Goal: Complete application form

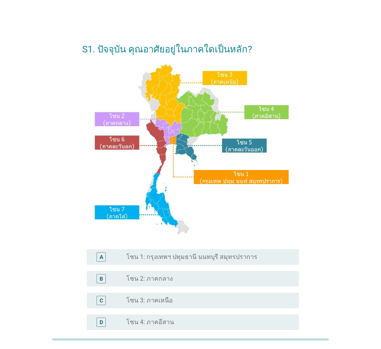
scroll to position [39, 0]
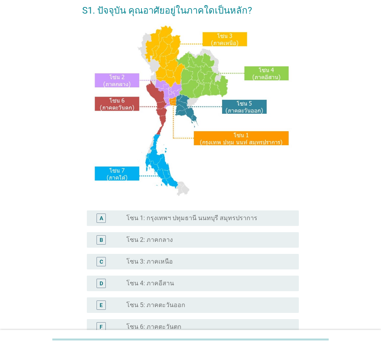
click at [205, 204] on form "S1. ปัจจุบัน คุณอาศัยอยู่ในภาคใดเป็นหลัก? A radio_button_unchecked โซน 1: กรุงเ…" at bounding box center [190, 199] width 217 height 407
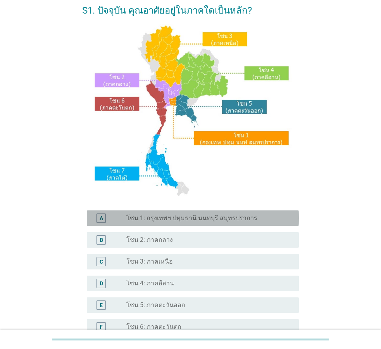
click at [209, 223] on div "A radio_button_unchecked โซน 1: กรุงเทพฯ ปทุมธานี นนทบุรี สมุทรปราการ" at bounding box center [193, 218] width 212 height 16
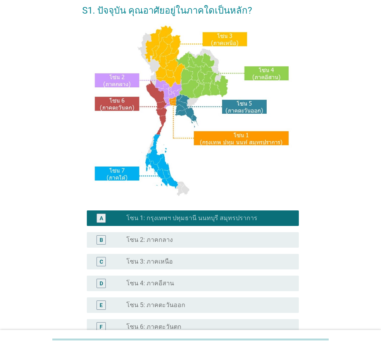
scroll to position [146, 0]
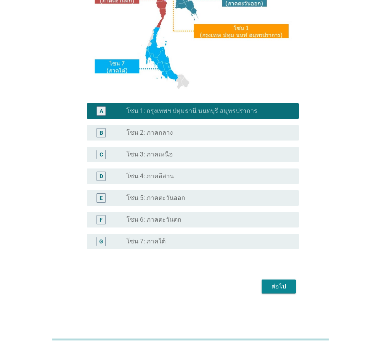
click at [296, 292] on div "ต่อไป" at bounding box center [190, 286] width 217 height 19
click at [283, 287] on div "ต่อไป" at bounding box center [279, 286] width 22 height 9
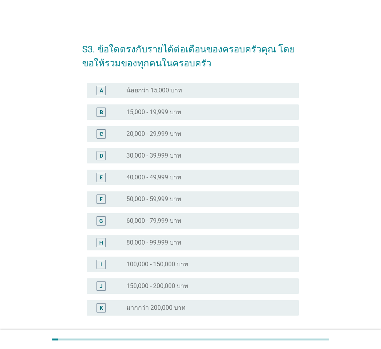
scroll to position [66, 0]
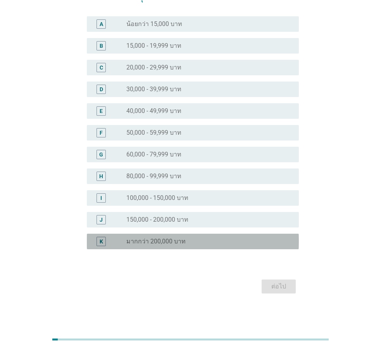
click at [183, 242] on div "radio_button_unchecked มากกว่า 200,000 บาท" at bounding box center [206, 241] width 160 height 8
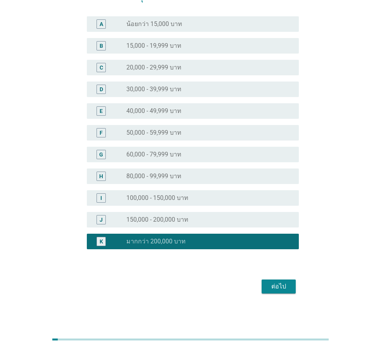
click at [278, 283] on div "ต่อไป" at bounding box center [279, 286] width 22 height 9
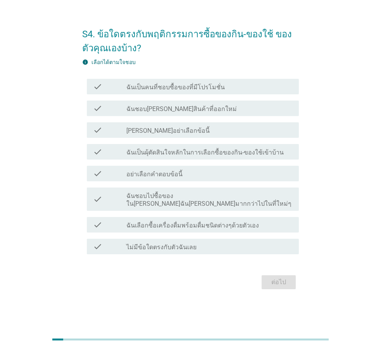
scroll to position [0, 0]
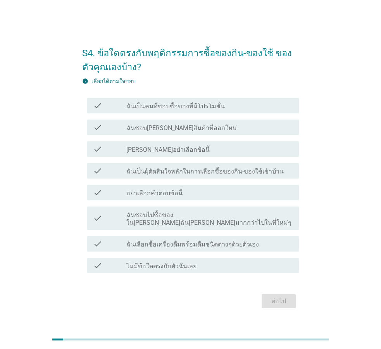
click at [198, 131] on div "check_box_outline_blank ฉันชอบ[PERSON_NAME]สินค้าที่ออกใหม่" at bounding box center [209, 127] width 166 height 9
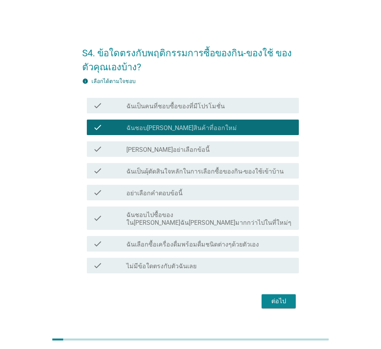
click at [192, 175] on label "ฉันเป็นผุ้ตัดสินใจหลักในการเลือกซื้อของกิน-ของใช้เข้าบ้าน" at bounding box center [204, 172] width 157 height 8
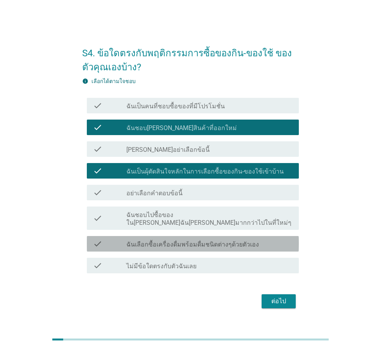
click at [227, 240] on label "ฉันเลือกซื้อเครื่องดื่มพร้อมดื่มชนิดต่างๆด้วยตัวเอง" at bounding box center [192, 244] width 133 height 8
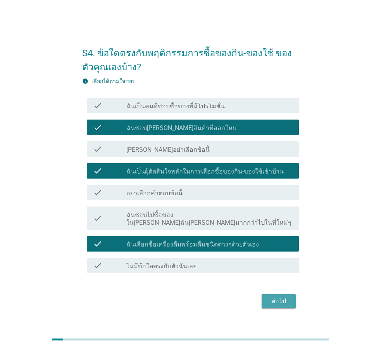
click at [283, 298] on div "ต่อไป" at bounding box center [279, 300] width 22 height 9
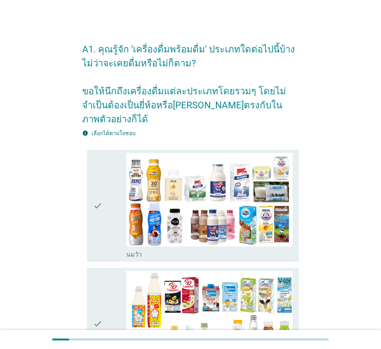
click at [110, 199] on div "check" at bounding box center [109, 206] width 33 height 106
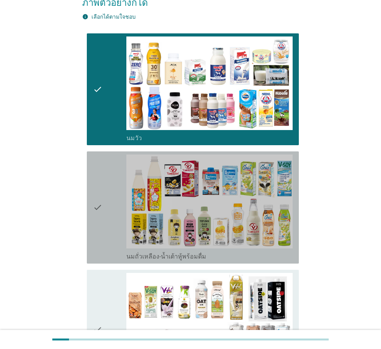
click at [107, 204] on div "check" at bounding box center [109, 207] width 33 height 106
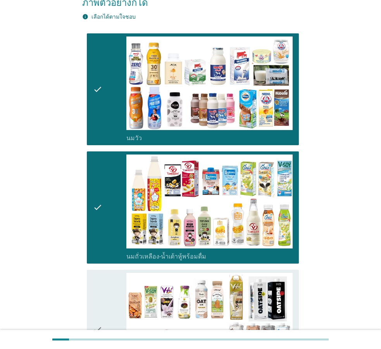
scroll to position [310, 0]
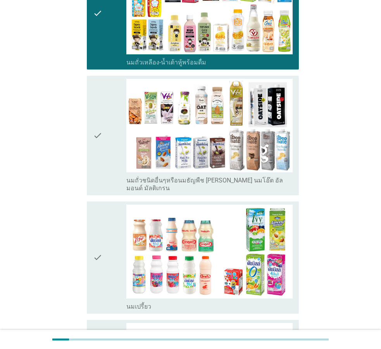
click at [105, 232] on div "check" at bounding box center [109, 257] width 33 height 106
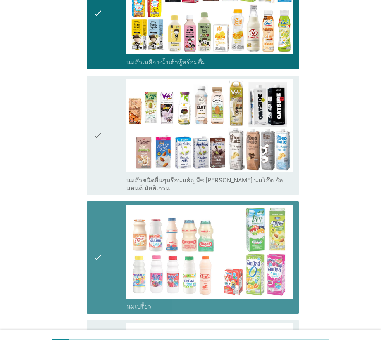
scroll to position [504, 0]
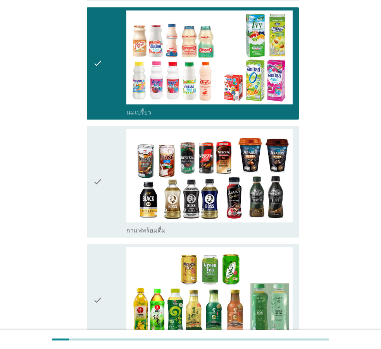
click at [97, 179] on icon "check" at bounding box center [97, 182] width 9 height 106
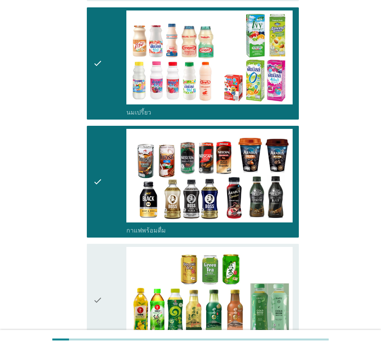
scroll to position [659, 0]
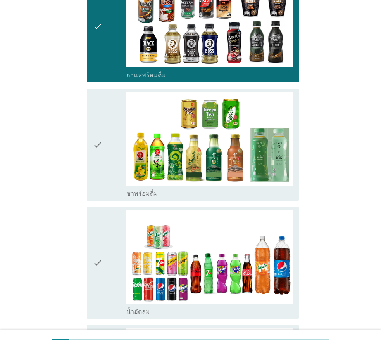
click at [110, 131] on div "check" at bounding box center [109, 145] width 33 height 106
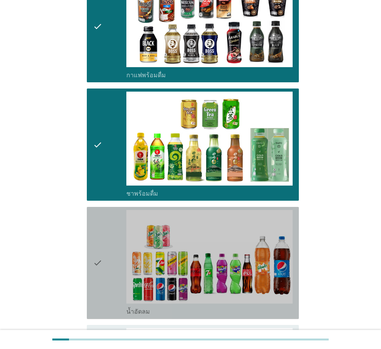
click at [111, 219] on div "check" at bounding box center [109, 263] width 33 height 106
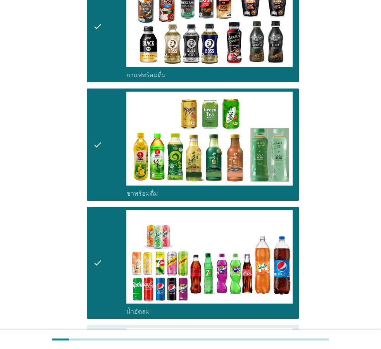
scroll to position [853, 0]
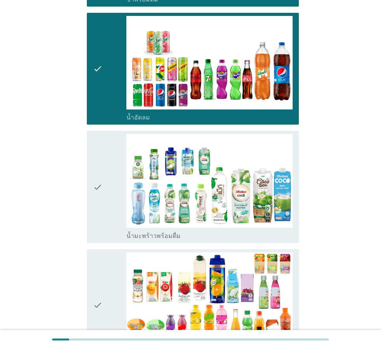
click at [110, 178] on div "check" at bounding box center [109, 187] width 33 height 106
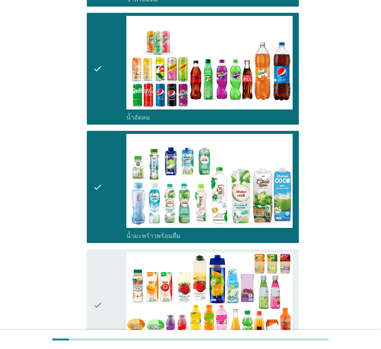
scroll to position [969, 0]
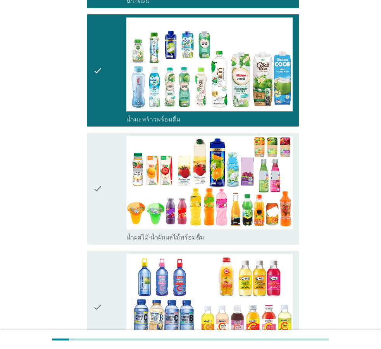
click at [109, 188] on div "check" at bounding box center [109, 189] width 33 height 106
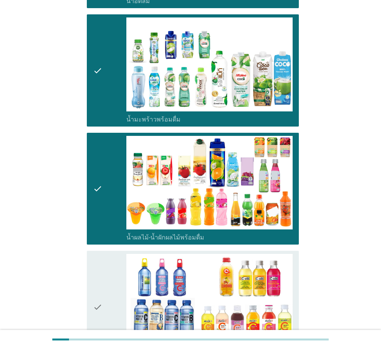
click at [105, 259] on div "check" at bounding box center [109, 307] width 33 height 106
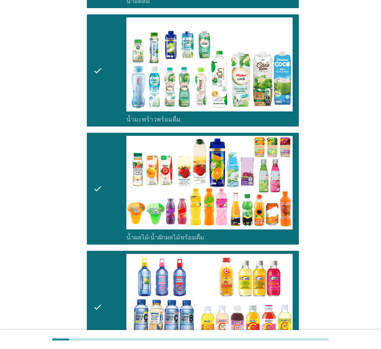
scroll to position [1163, 0]
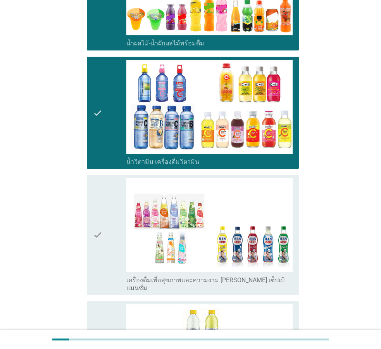
click at [108, 219] on div "check" at bounding box center [109, 235] width 33 height 114
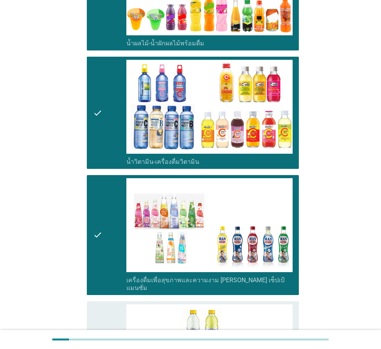
scroll to position [1318, 0]
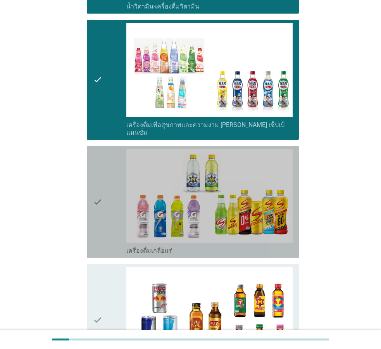
click at [105, 177] on div "check" at bounding box center [109, 202] width 33 height 106
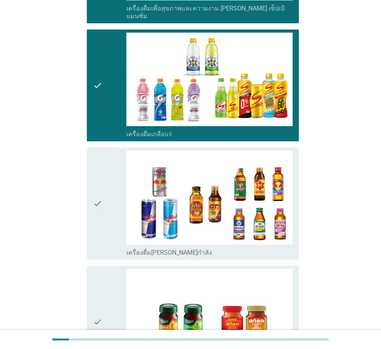
scroll to position [1512, 0]
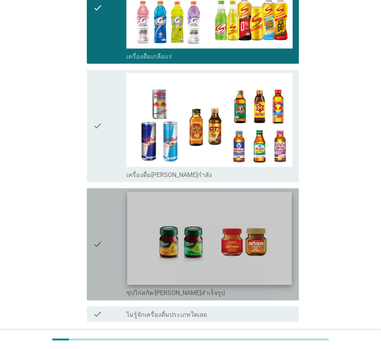
drag, startPoint x: 104, startPoint y: 211, endPoint x: 130, endPoint y: 232, distance: 32.8
click at [104, 211] on div "check" at bounding box center [109, 244] width 33 height 106
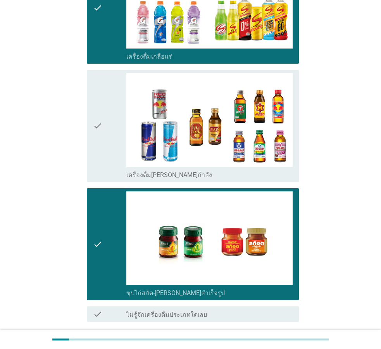
click at [281, 345] on div "ต่อไป" at bounding box center [279, 349] width 22 height 9
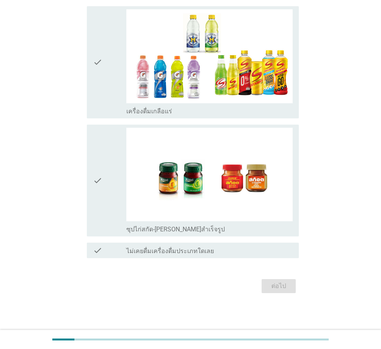
scroll to position [0, 0]
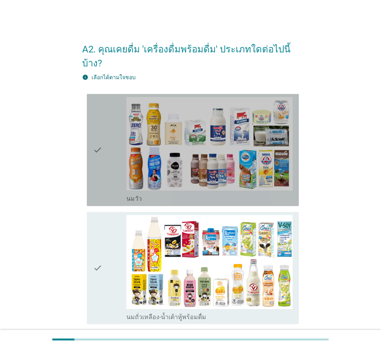
click at [101, 162] on icon "check" at bounding box center [97, 150] width 9 height 106
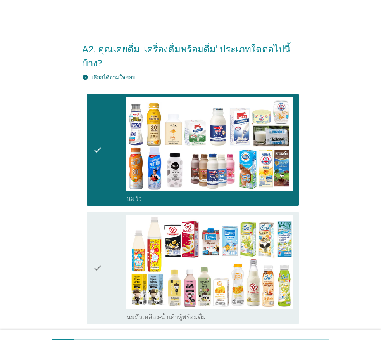
click at [104, 257] on div "check" at bounding box center [109, 268] width 33 height 106
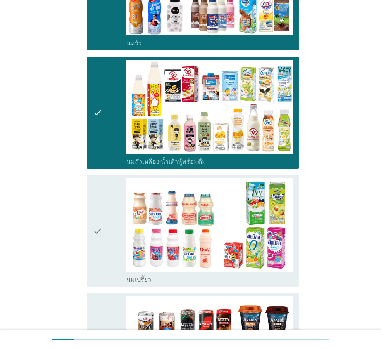
click at [105, 202] on div "check" at bounding box center [109, 231] width 33 height 106
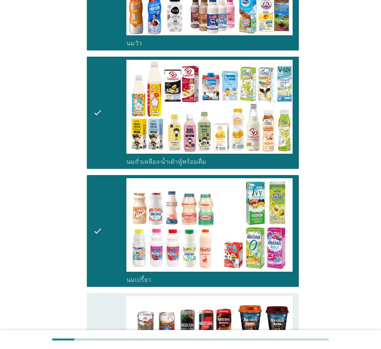
scroll to position [310, 0]
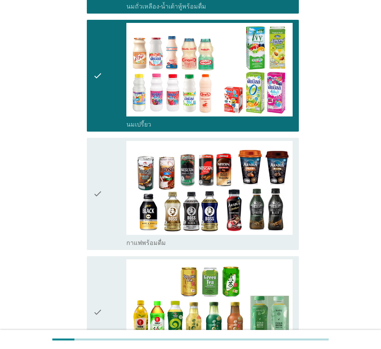
drag, startPoint x: 113, startPoint y: 200, endPoint x: 113, endPoint y: 206, distance: 5.8
click at [113, 200] on div "check" at bounding box center [109, 194] width 33 height 106
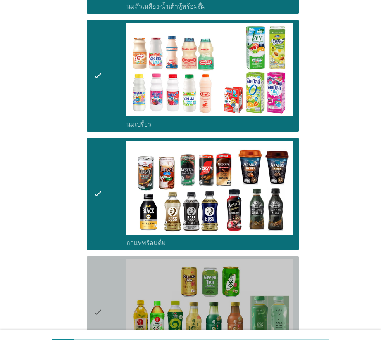
click at [119, 271] on div "check" at bounding box center [109, 312] width 33 height 106
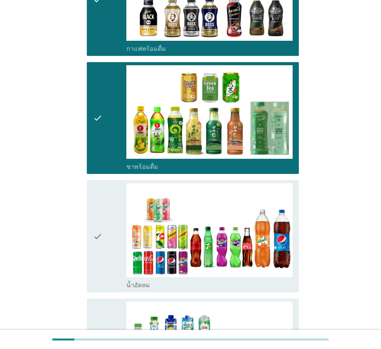
click at [117, 230] on div "check" at bounding box center [109, 236] width 33 height 106
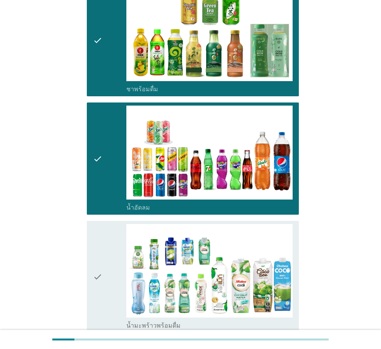
scroll to position [659, 0]
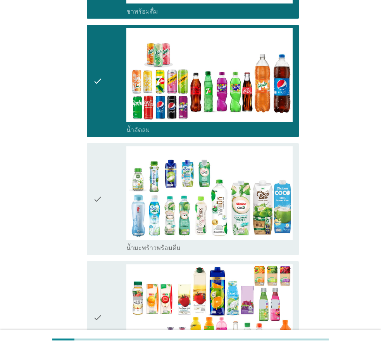
click at [112, 209] on div "check" at bounding box center [109, 199] width 33 height 106
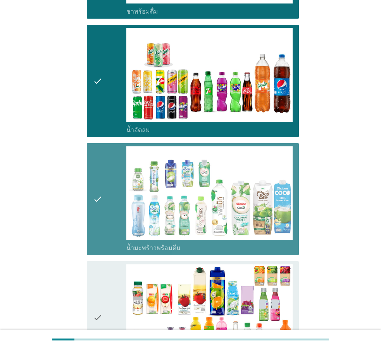
click at [111, 271] on div "check" at bounding box center [109, 317] width 33 height 106
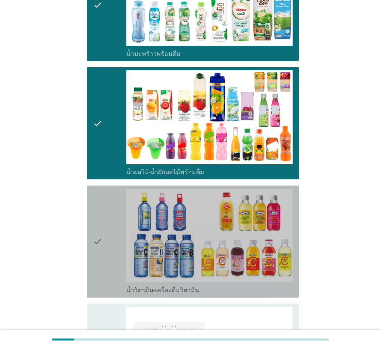
click at [108, 240] on div "check" at bounding box center [109, 241] width 33 height 106
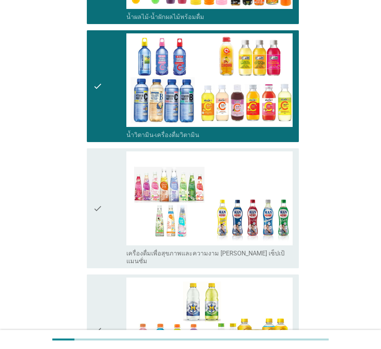
click at [107, 215] on div "check" at bounding box center [109, 208] width 33 height 114
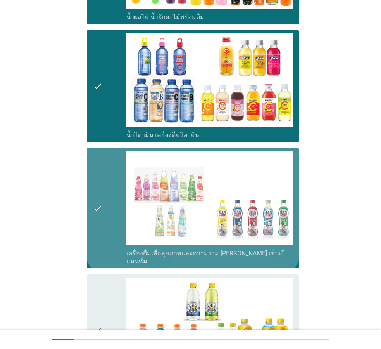
scroll to position [1202, 0]
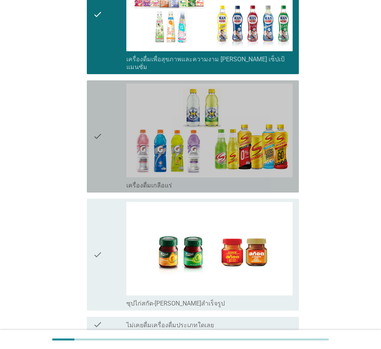
click at [105, 137] on div "check" at bounding box center [109, 136] width 33 height 106
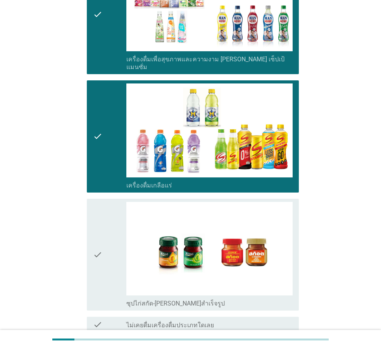
click at [102, 202] on div "check" at bounding box center [109, 255] width 33 height 106
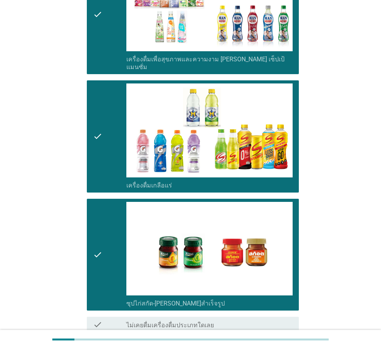
scroll to position [1254, 0]
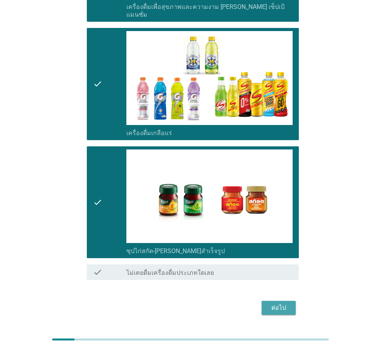
click at [282, 303] on div "ต่อไป" at bounding box center [279, 307] width 22 height 9
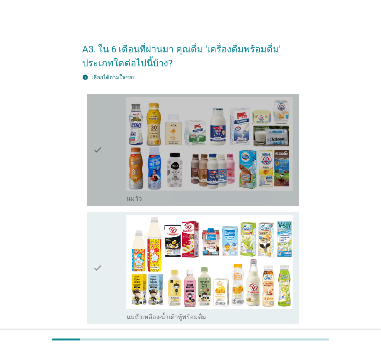
click at [98, 159] on icon "check" at bounding box center [97, 150] width 9 height 106
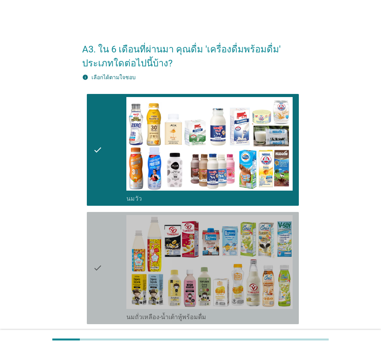
click at [104, 236] on div "check" at bounding box center [109, 268] width 33 height 106
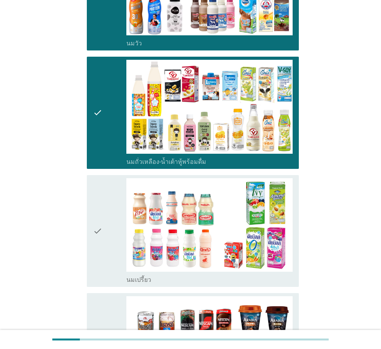
click at [97, 207] on icon "check" at bounding box center [97, 231] width 9 height 106
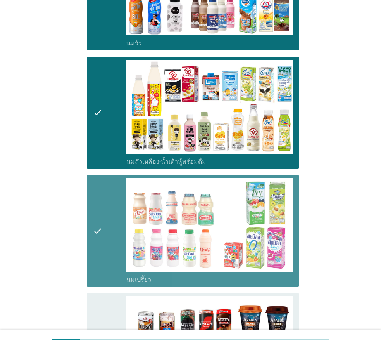
scroll to position [310, 0]
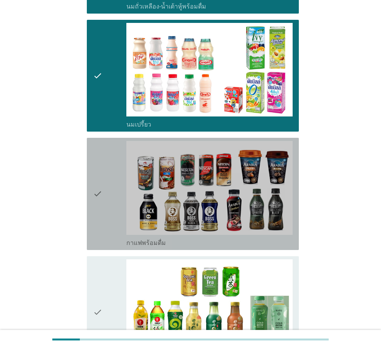
click at [116, 225] on div "check" at bounding box center [109, 194] width 33 height 106
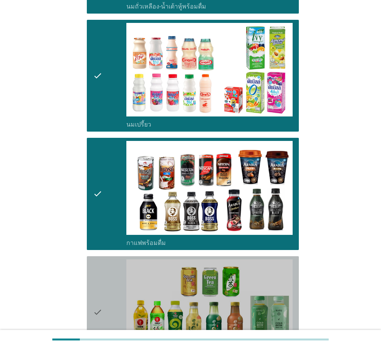
click at [114, 287] on div "check" at bounding box center [109, 312] width 33 height 106
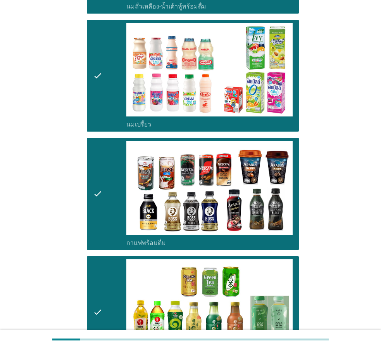
scroll to position [543, 0]
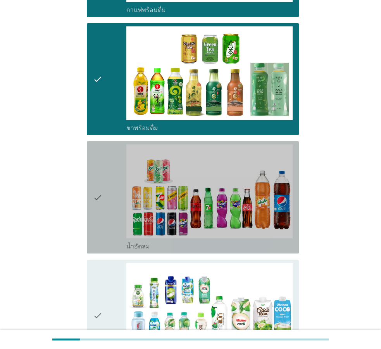
click at [107, 210] on div "check" at bounding box center [109, 197] width 33 height 106
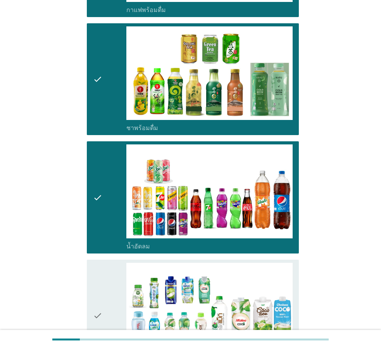
click at [106, 289] on div "check" at bounding box center [109, 316] width 33 height 106
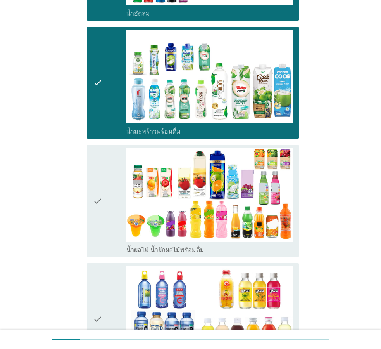
click at [103, 240] on div "check" at bounding box center [109, 201] width 33 height 106
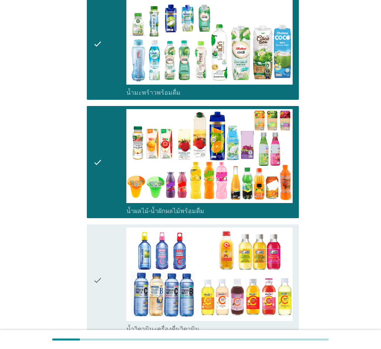
scroll to position [1008, 0]
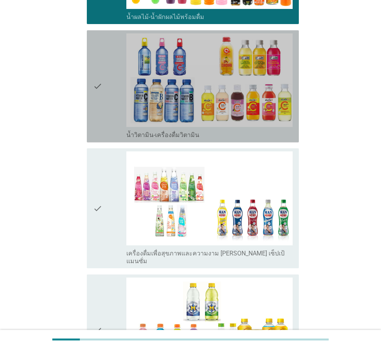
click at [107, 138] on div "check" at bounding box center [109, 86] width 33 height 106
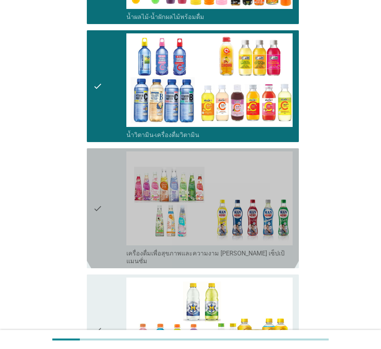
click at [106, 184] on div "check" at bounding box center [109, 208] width 33 height 114
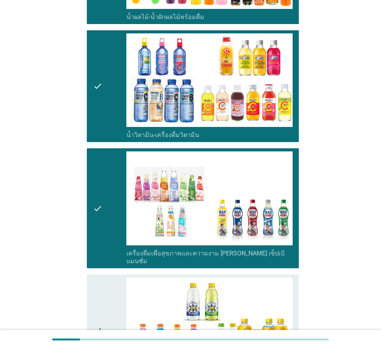
click at [109, 251] on div "check" at bounding box center [109, 208] width 33 height 114
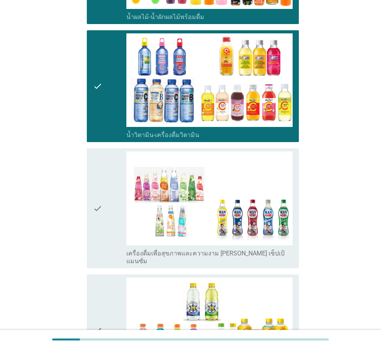
click at [110, 274] on div "check check_box_outline_blank เครื่องดื่มเกลือแร่" at bounding box center [193, 330] width 212 height 112
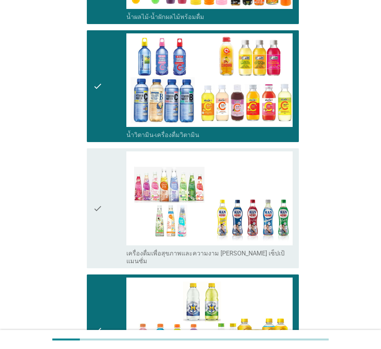
click at [100, 222] on icon "check" at bounding box center [97, 208] width 9 height 114
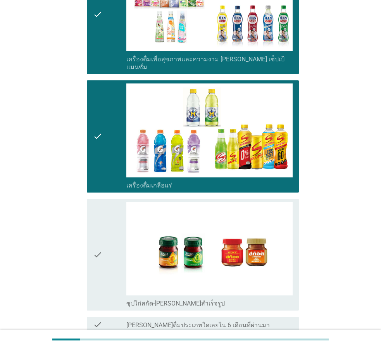
click at [109, 209] on div "check" at bounding box center [109, 255] width 33 height 106
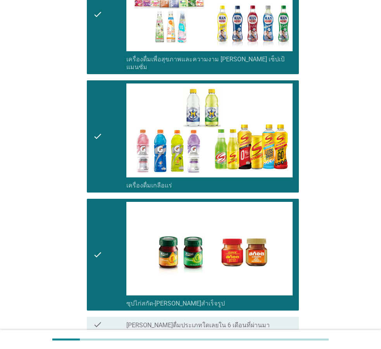
scroll to position [1268, 0]
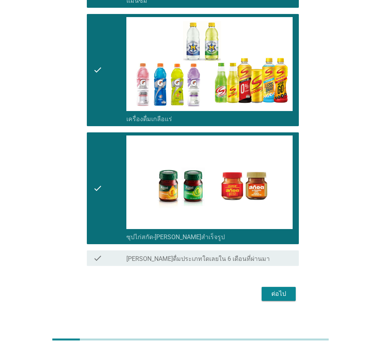
click at [275, 289] on div "ต่อไป" at bounding box center [279, 293] width 22 height 9
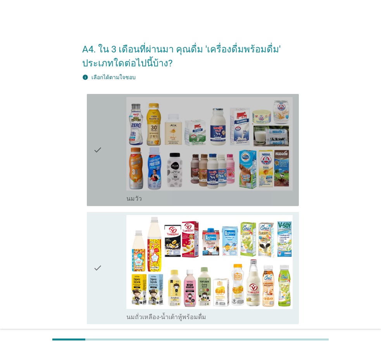
click at [102, 142] on div "check" at bounding box center [109, 150] width 33 height 106
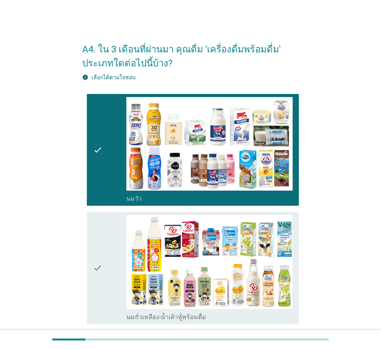
click at [96, 244] on icon "check" at bounding box center [97, 268] width 9 height 106
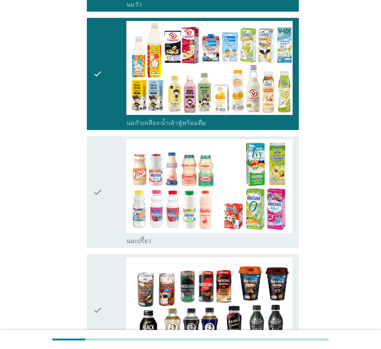
click at [98, 200] on icon "check" at bounding box center [97, 192] width 9 height 106
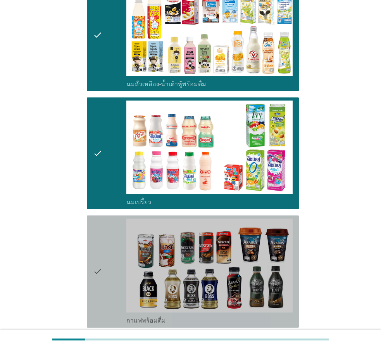
click at [106, 270] on div "check" at bounding box center [109, 271] width 33 height 106
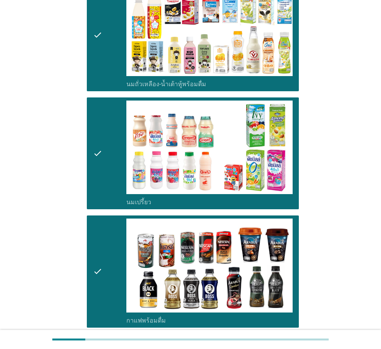
scroll to position [427, 0]
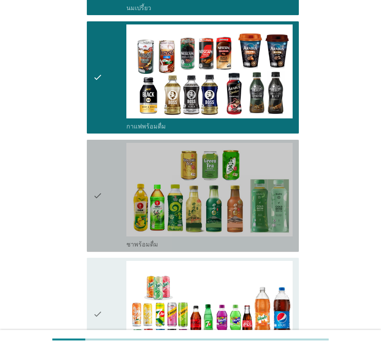
click at [113, 207] on div "check" at bounding box center [109, 196] width 33 height 106
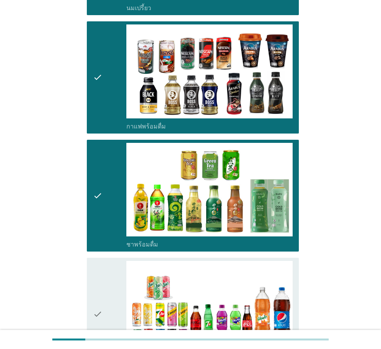
click at [109, 280] on div "check" at bounding box center [109, 314] width 33 height 106
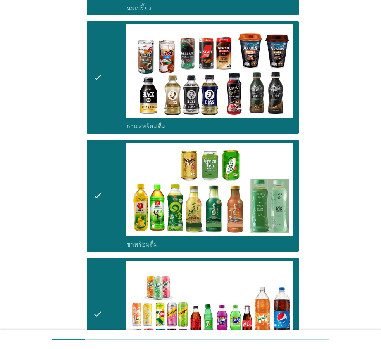
scroll to position [659, 0]
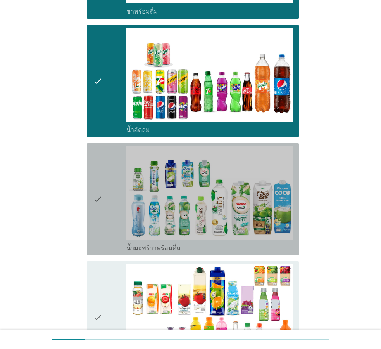
click at [102, 218] on div "check" at bounding box center [109, 199] width 33 height 106
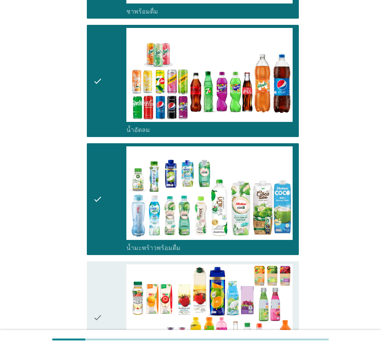
click at [104, 283] on div "check" at bounding box center [109, 317] width 33 height 106
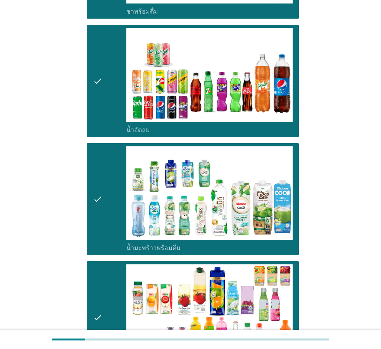
scroll to position [853, 0]
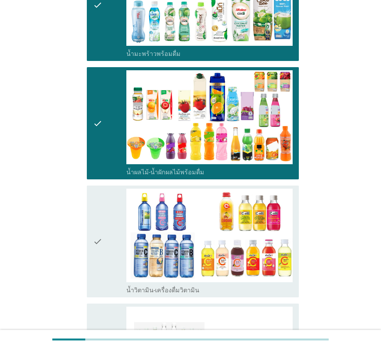
click at [105, 238] on div "check" at bounding box center [109, 241] width 33 height 106
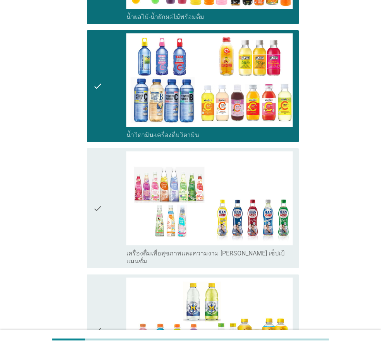
scroll to position [1047, 0]
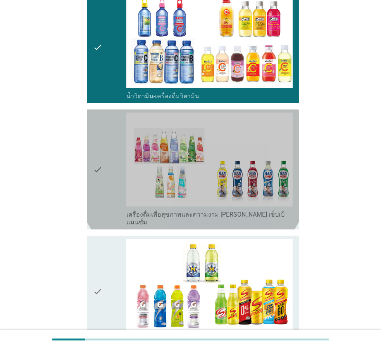
click at [93, 192] on icon "check" at bounding box center [97, 169] width 9 height 114
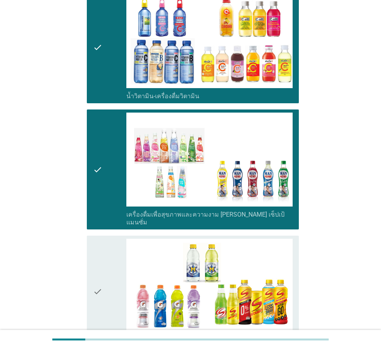
click at [97, 270] on icon "check" at bounding box center [97, 291] width 9 height 106
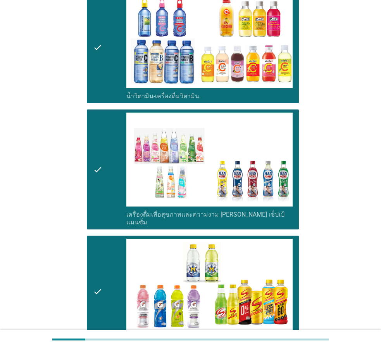
scroll to position [1241, 0]
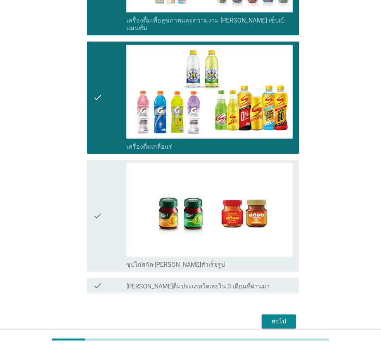
click at [101, 226] on icon "check" at bounding box center [97, 216] width 9 height 106
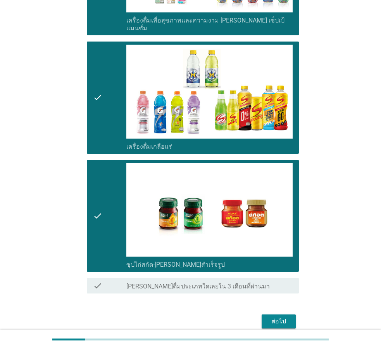
click at [274, 316] on div "ต่อไป" at bounding box center [279, 320] width 22 height 9
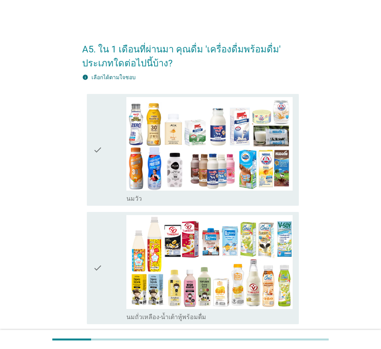
click at [108, 194] on div "check" at bounding box center [109, 150] width 33 height 106
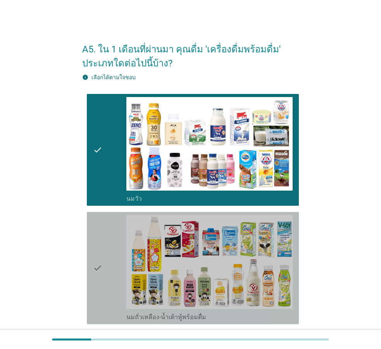
click at [111, 255] on div "check" at bounding box center [109, 268] width 33 height 106
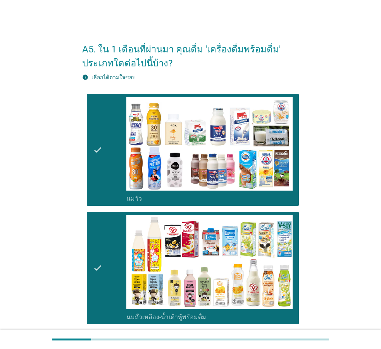
scroll to position [194, 0]
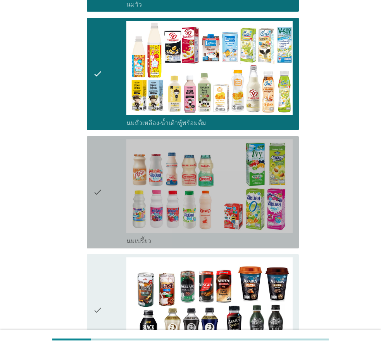
click at [105, 234] on div "check" at bounding box center [109, 192] width 33 height 106
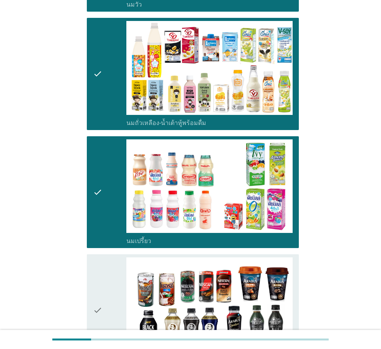
click at [103, 289] on div "check" at bounding box center [109, 310] width 33 height 106
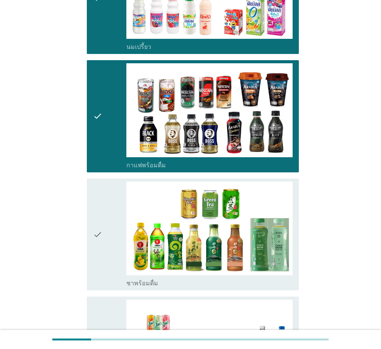
click at [101, 253] on icon "check" at bounding box center [97, 234] width 9 height 106
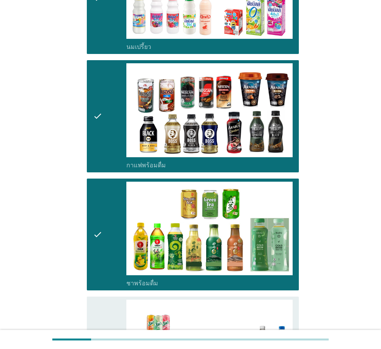
scroll to position [620, 0]
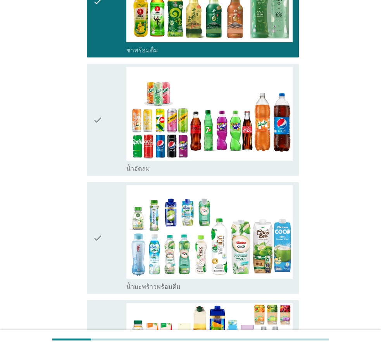
click at [106, 172] on div "check" at bounding box center [109, 120] width 33 height 106
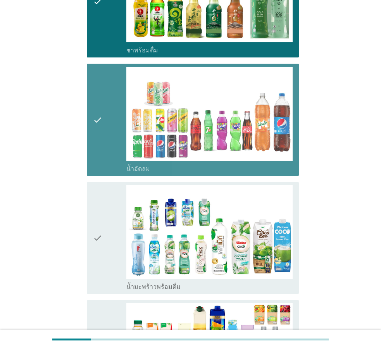
click at [103, 227] on div "check" at bounding box center [109, 238] width 33 height 106
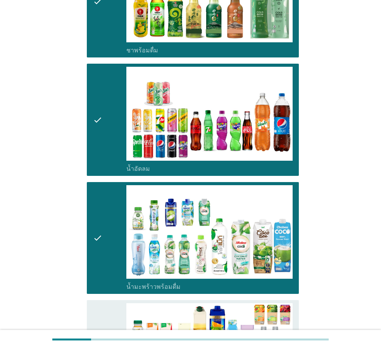
scroll to position [814, 0]
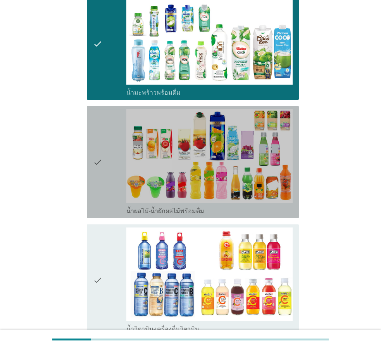
click at [99, 166] on icon "check" at bounding box center [97, 162] width 9 height 106
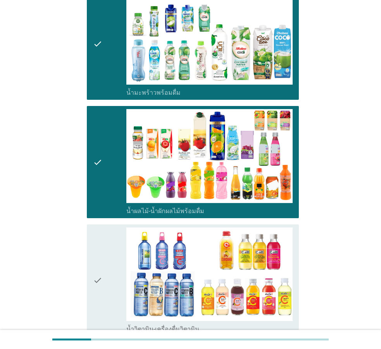
click at [93, 262] on icon "check" at bounding box center [97, 280] width 9 height 106
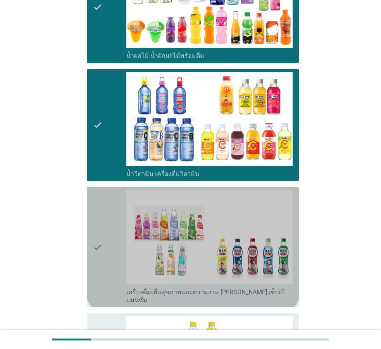
click at [97, 237] on icon "check" at bounding box center [97, 247] width 9 height 114
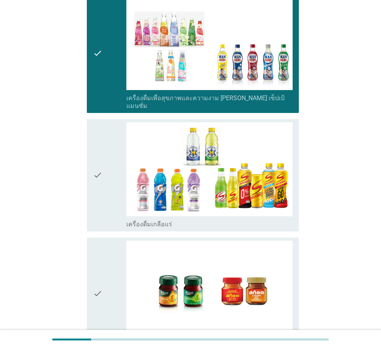
scroll to position [1202, 0]
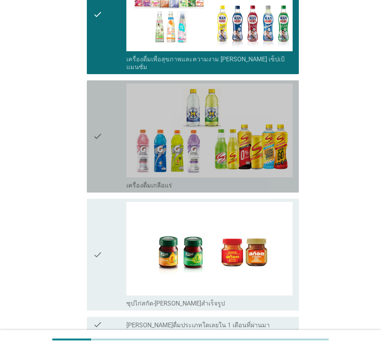
click at [100, 169] on icon "check" at bounding box center [97, 136] width 9 height 106
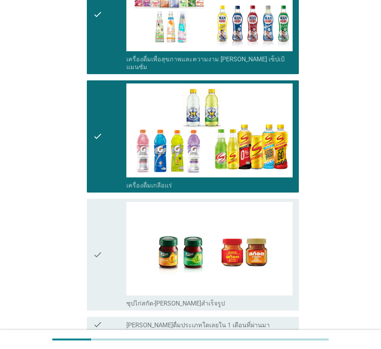
click at [104, 256] on div "check" at bounding box center [109, 255] width 33 height 106
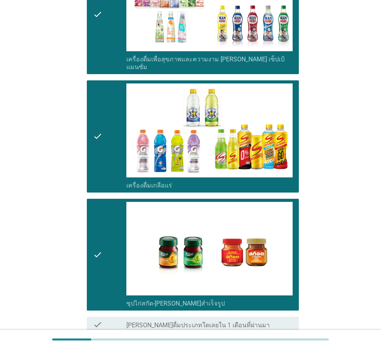
scroll to position [1268, 0]
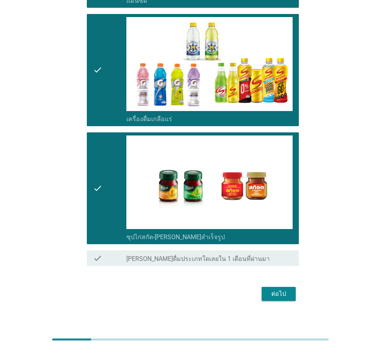
click at [295, 287] on button "ต่อไป" at bounding box center [279, 294] width 34 height 14
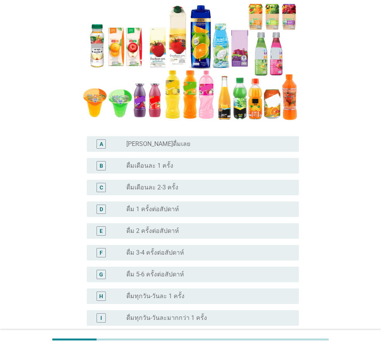
scroll to position [155, 0]
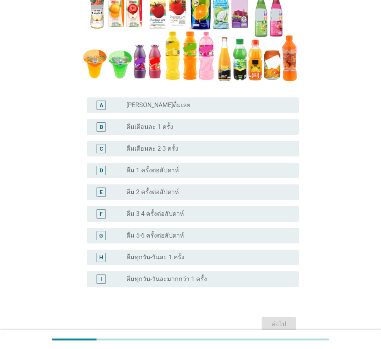
click at [180, 281] on label "ดื่มทุกวัน-วันละมากกว่า 1 ครั้ง" at bounding box center [166, 279] width 81 height 8
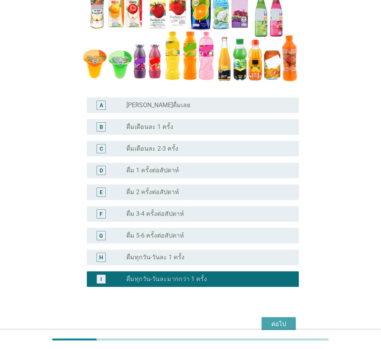
click at [280, 320] on div "ต่อไป" at bounding box center [279, 323] width 22 height 9
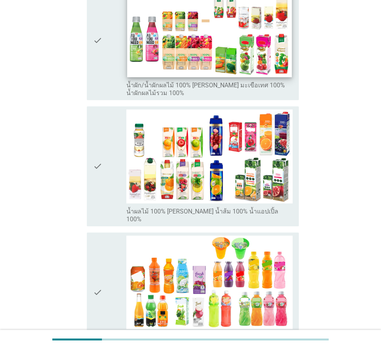
scroll to position [0, 0]
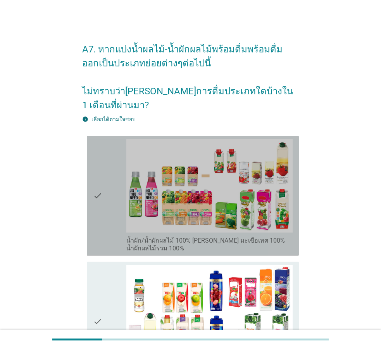
click at [107, 186] on div "check" at bounding box center [109, 196] width 33 height 114
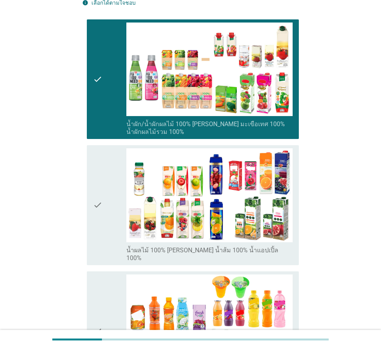
click at [107, 189] on div "check" at bounding box center [109, 205] width 33 height 114
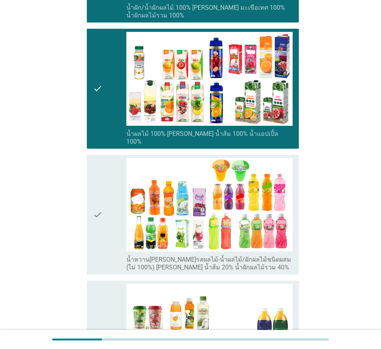
scroll to position [271, 0]
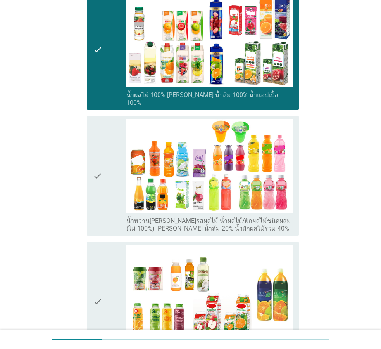
click at [92, 174] on div "check check_box_outline_blank น้ำหวาน[PERSON_NAME]รสผลไม้-น้ำผลไม้/ผักผลไม้ชนิด…" at bounding box center [193, 176] width 212 height 120
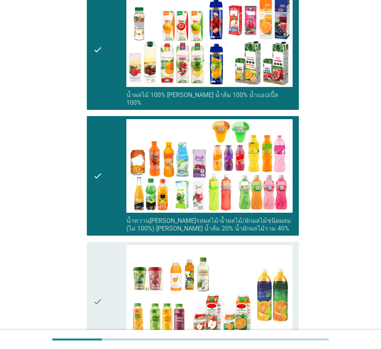
scroll to position [349, 0]
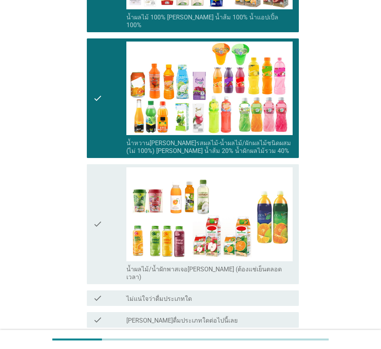
click at [104, 187] on div "check" at bounding box center [109, 224] width 33 height 114
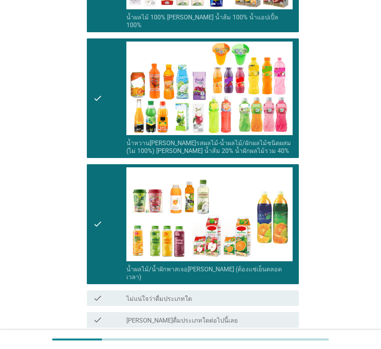
click at [278, 348] on div "ต่อไป" at bounding box center [279, 355] width 22 height 9
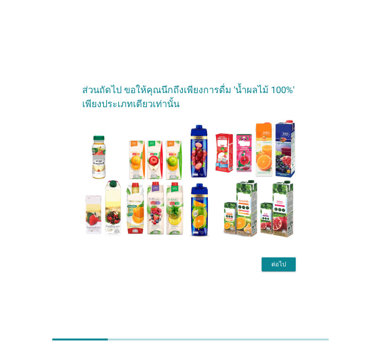
click at [273, 263] on div "ต่อไป" at bounding box center [279, 263] width 22 height 9
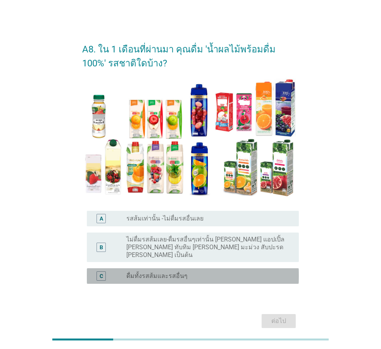
click at [171, 272] on label "ดื่มทั้งรสส้มและรสอื่นๆ" at bounding box center [156, 276] width 61 height 8
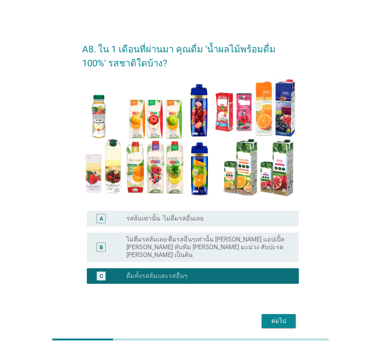
click at [274, 316] on div "ต่อไป" at bounding box center [279, 320] width 22 height 9
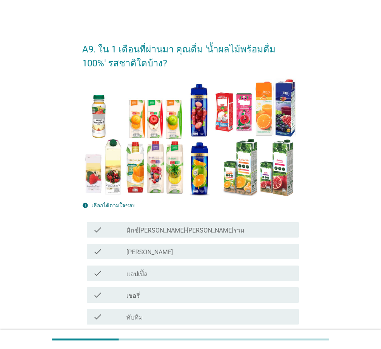
scroll to position [116, 0]
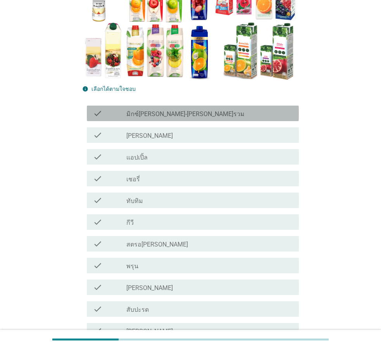
click at [194, 118] on div "check_box_outline_blank มิกซ์[PERSON_NAME]-[PERSON_NAME]รวม" at bounding box center [209, 113] width 166 height 9
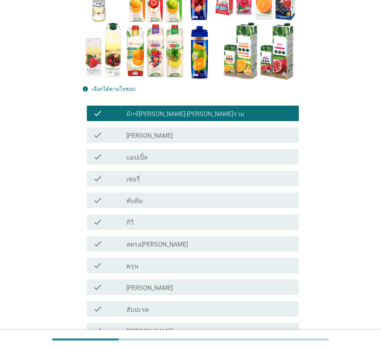
click at [166, 138] on div "check_box_outline_blank [PERSON_NAME]" at bounding box center [209, 134] width 166 height 9
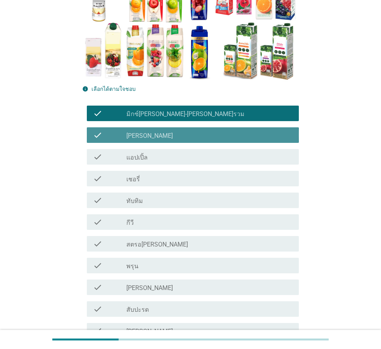
click at [164, 158] on div "check_box_outline_blank แอปเปิ้ล" at bounding box center [209, 156] width 166 height 9
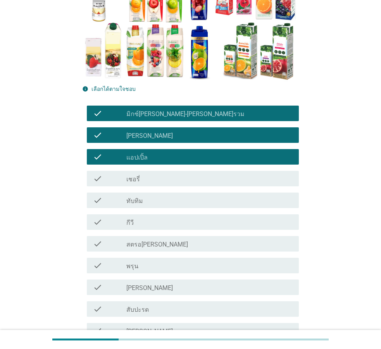
click at [151, 178] on div "check_box_outline_blank เชอรี่" at bounding box center [209, 178] width 166 height 9
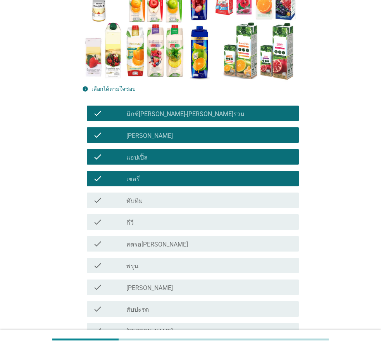
click at [150, 194] on div "check check_box_outline_blank ทับทิม" at bounding box center [193, 200] width 212 height 16
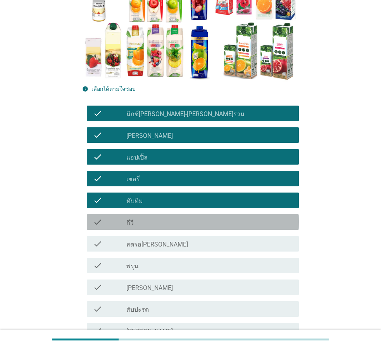
click at [150, 221] on div "check_box_outline_blank กีวี" at bounding box center [209, 221] width 166 height 9
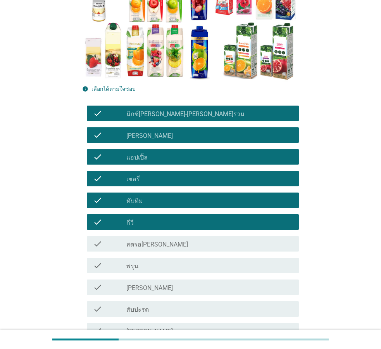
scroll to position [194, 0]
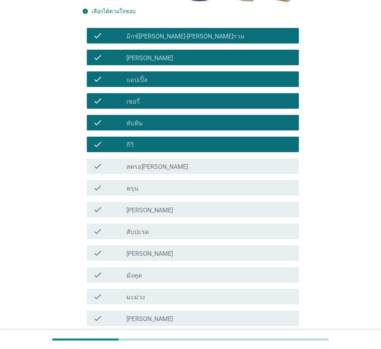
click at [157, 163] on div "check_box_outline_blank สตรอ[PERSON_NAME]" at bounding box center [209, 165] width 166 height 9
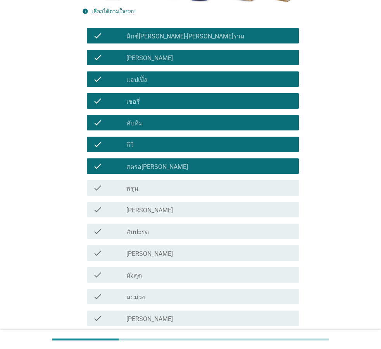
click at [155, 190] on div "check_box_outline_blank พรุน" at bounding box center [209, 187] width 166 height 9
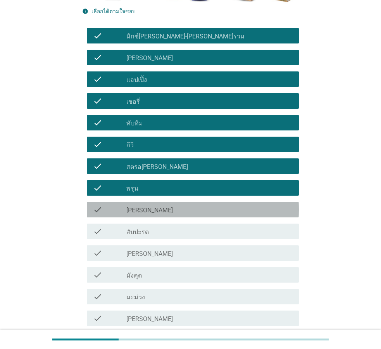
click at [155, 206] on div "check_box_outline_blank [PERSON_NAME]" at bounding box center [209, 209] width 166 height 9
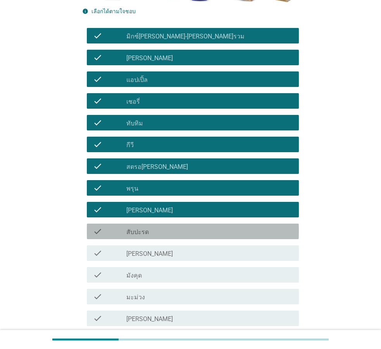
click at [154, 228] on div "check_box_outline_blank สับปะรด" at bounding box center [209, 230] width 166 height 9
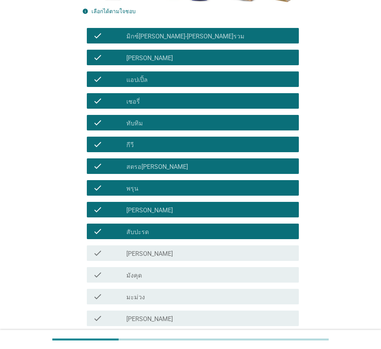
click at [147, 231] on label "สับปะรด" at bounding box center [137, 232] width 22 height 8
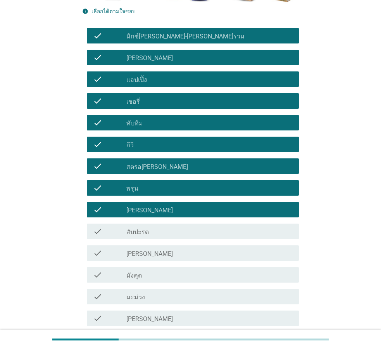
scroll to position [271, 0]
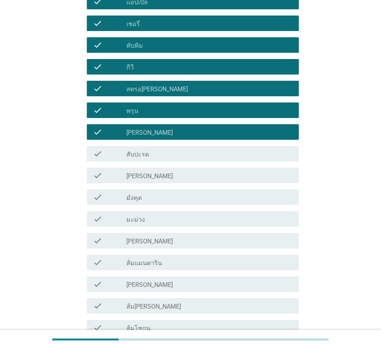
click at [136, 239] on label "[PERSON_NAME]" at bounding box center [149, 241] width 47 height 8
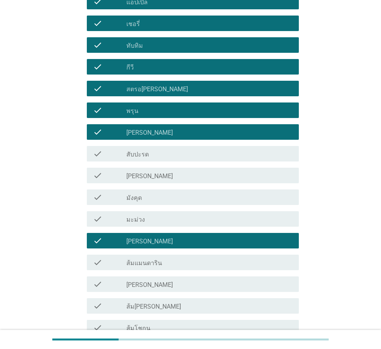
scroll to position [310, 0]
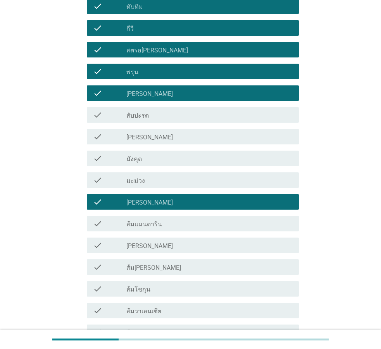
click at [141, 226] on label "ส้มแมนดาริน" at bounding box center [144, 224] width 36 height 8
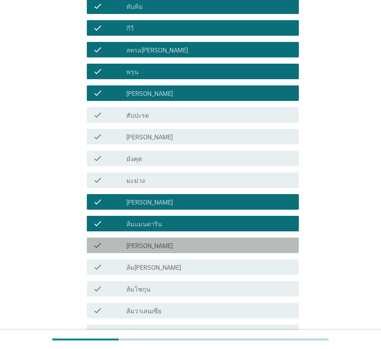
click at [141, 248] on label "[PERSON_NAME]" at bounding box center [149, 246] width 47 height 8
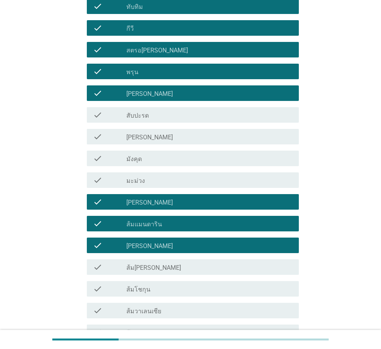
click at [141, 262] on div "check check_box_outline_blank ส้ม[PERSON_NAME]" at bounding box center [193, 267] width 212 height 16
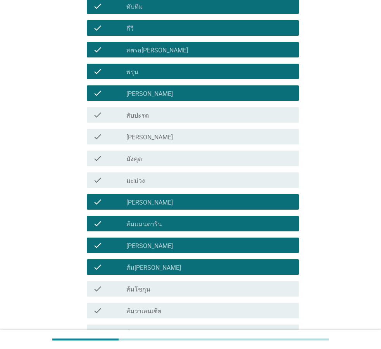
scroll to position [427, 0]
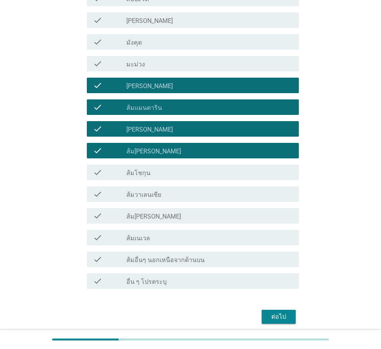
click at [152, 176] on div "check_box_outline_blank ส้มโชกุน" at bounding box center [209, 172] width 166 height 9
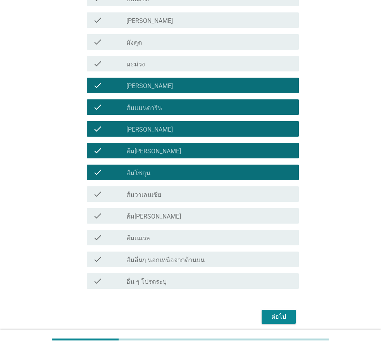
click at [150, 218] on div "check_box_outline_blank ส้ม[PERSON_NAME]" at bounding box center [209, 215] width 166 height 9
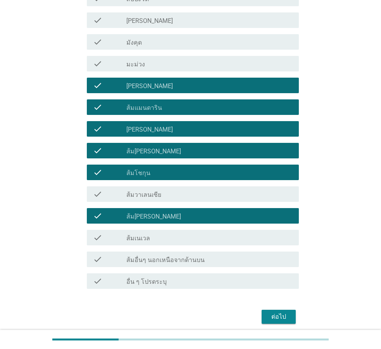
click at [283, 320] on div "ต่อไป" at bounding box center [279, 316] width 22 height 9
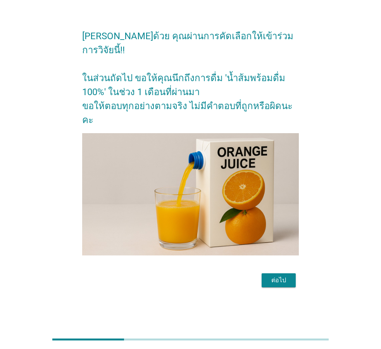
scroll to position [0, 0]
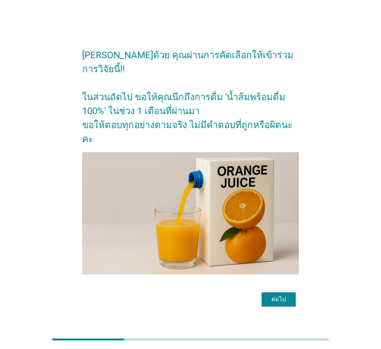
click at [270, 294] on div "ต่อไป" at bounding box center [279, 298] width 22 height 9
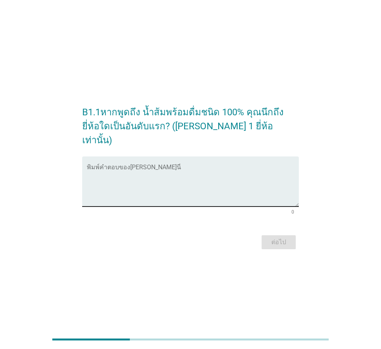
click at [191, 156] on div "พิมพ์คำตอบของ[PERSON_NAME]นี่" at bounding box center [193, 181] width 212 height 50
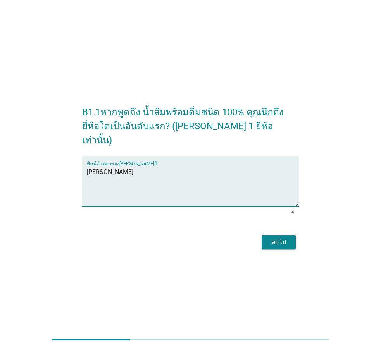
type textarea "[PERSON_NAME]"
click at [273, 237] on div "ต่อไป" at bounding box center [279, 241] width 22 height 9
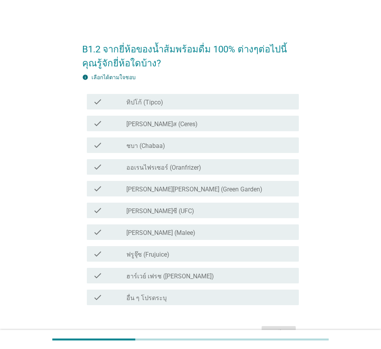
click at [180, 109] on div "check check_box_outline_blank ทิปโก้ (Tipco)" at bounding box center [190, 102] width 217 height 22
click at [190, 98] on div "check_box_outline_blank ทิปโก้ (Tipco)" at bounding box center [209, 101] width 166 height 9
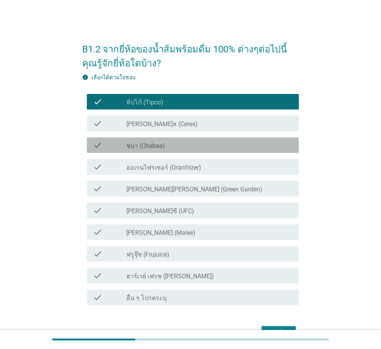
click at [178, 149] on div "check_box_outline_blank ชบา (Chabaa)" at bounding box center [209, 144] width 166 height 9
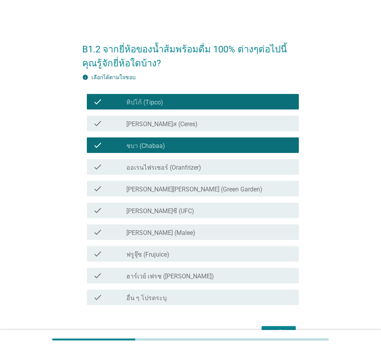
scroll to position [39, 0]
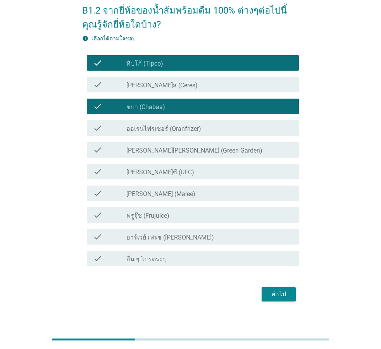
click at [168, 167] on div "check_box_outline_blank [PERSON_NAME]ซี (UFC)" at bounding box center [209, 171] width 166 height 9
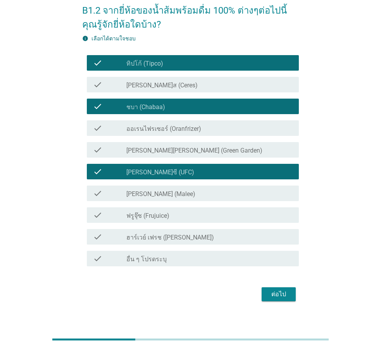
click at [166, 187] on div "check check_box_outline_blank [PERSON_NAME] (Malee)" at bounding box center [193, 193] width 212 height 16
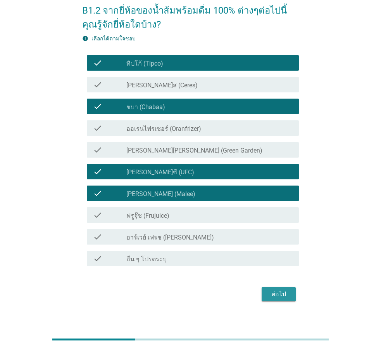
click at [268, 292] on button "ต่อไป" at bounding box center [279, 294] width 34 height 14
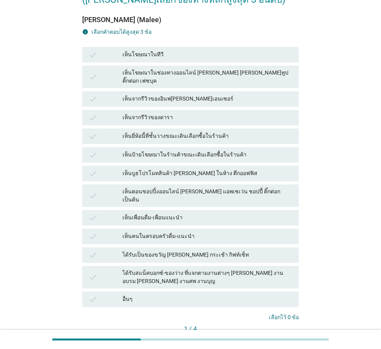
scroll to position [116, 0]
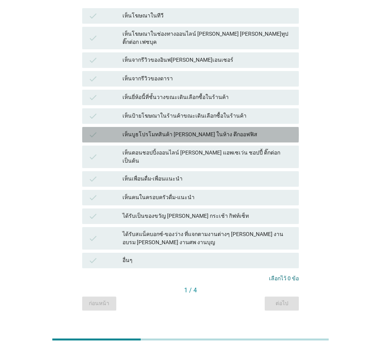
click at [183, 130] on div "เห็นบูธโปรโมทสินค้า [PERSON_NAME] ในห้าง ตึกออฟฟิส" at bounding box center [208, 134] width 170 height 9
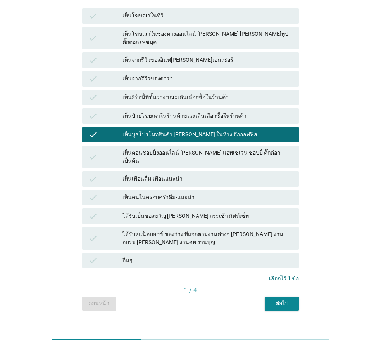
click at [180, 26] on div "check เห็นโฆษณาในช่องทางออนไลน์ [PERSON_NAME] [PERSON_NAME]ทูป ติ๊กต่อก เฟซบุค" at bounding box center [191, 38] width 220 height 26
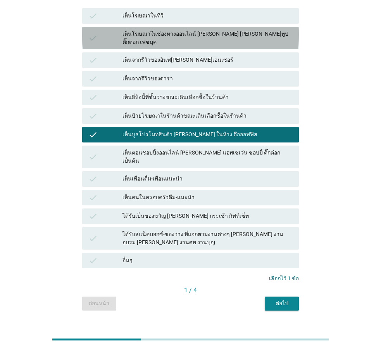
click at [188, 41] on div "check เห็นโฆษณาในช่องทางออนไลน์ [PERSON_NAME] [PERSON_NAME]ทูป ติ๊กต่อก เฟซบุค" at bounding box center [190, 38] width 217 height 22
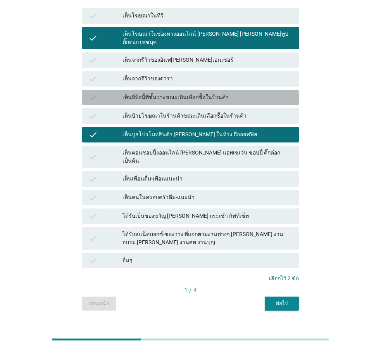
click at [195, 93] on div "เห็นยี่ห้อนี้ที่ชั้นวางขณะเดินเลือกซื้อในร้านค้า" at bounding box center [208, 97] width 170 height 9
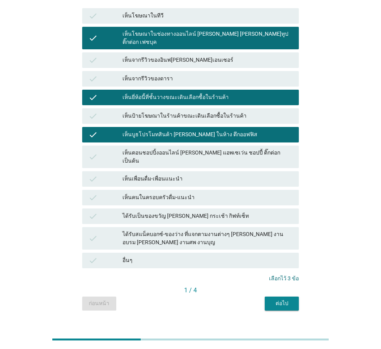
click at [277, 299] on div "ต่อไป" at bounding box center [282, 303] width 22 height 8
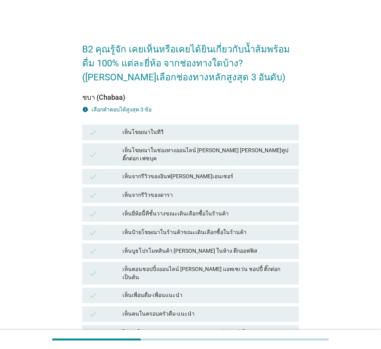
scroll to position [78, 0]
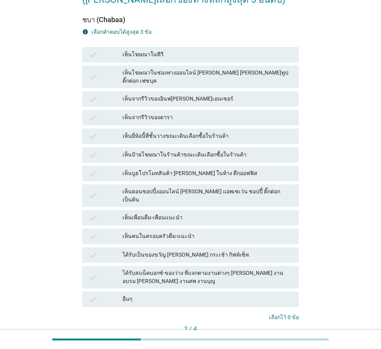
click at [204, 74] on div "เห็นโฆษณาในช่องทางออนไลน์ [PERSON_NAME] [PERSON_NAME]ทูป ติ๊กต่อก เฟซบุค" at bounding box center [208, 77] width 170 height 16
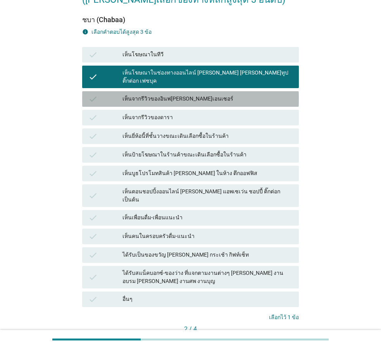
click at [199, 94] on div "เห็นจากรีวิวของอินฟ[PERSON_NAME]เอนเซอร์" at bounding box center [208, 98] width 170 height 9
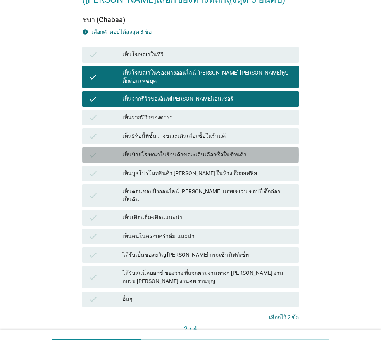
click at [198, 150] on div "เห็นป้ายโฆษณาในร้านค้าขณะเดินเลือกซื้อในร้านค้า" at bounding box center [208, 154] width 170 height 9
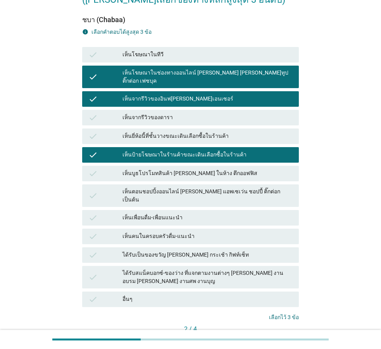
click at [282, 335] on button "ต่อไป" at bounding box center [282, 342] width 34 height 14
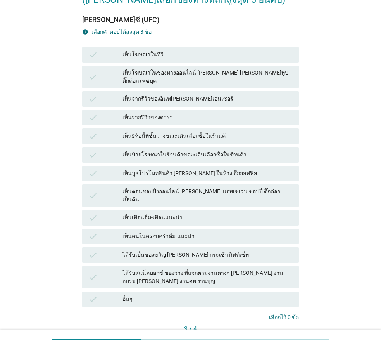
click at [181, 210] on div "check เห็นเพื่อนดื่ม-เพื่อนแนะนำ" at bounding box center [190, 218] width 217 height 16
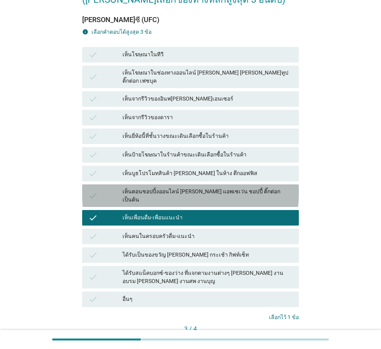
click at [192, 187] on div "เห็นตอนชอปปิ้งออนไลน์ [PERSON_NAME] แอพเซเว่น ชอปปี้ ติ๊กต่อก เป็นต้น" at bounding box center [208, 195] width 170 height 16
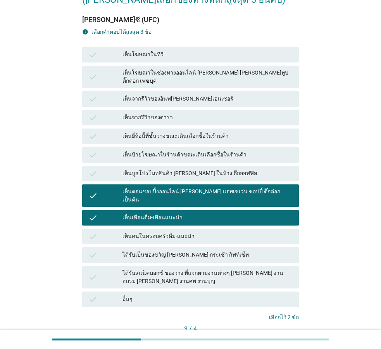
click at [193, 169] on div "เห็นบูธโปรโมทสินค้า [PERSON_NAME] ในห้าง ตึกออฟฟิส" at bounding box center [208, 173] width 170 height 9
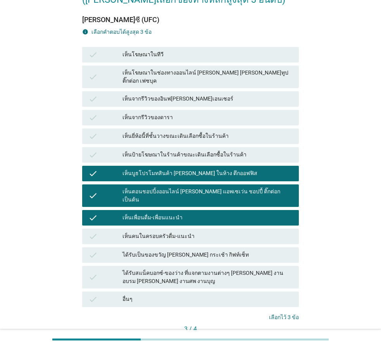
click at [277, 338] on div "ต่อไป" at bounding box center [282, 342] width 22 height 8
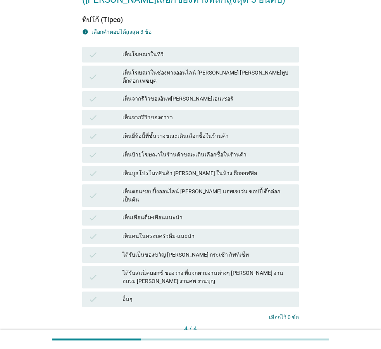
scroll to position [0, 0]
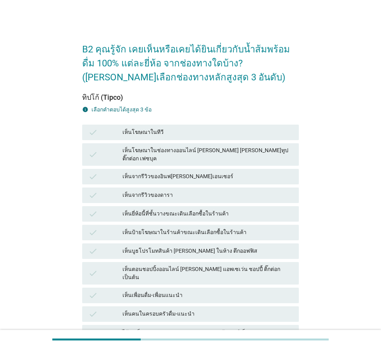
click at [208, 290] on div "เห็นเพื่อนดื่ม-เพื่อนแนะนำ" at bounding box center [208, 294] width 170 height 9
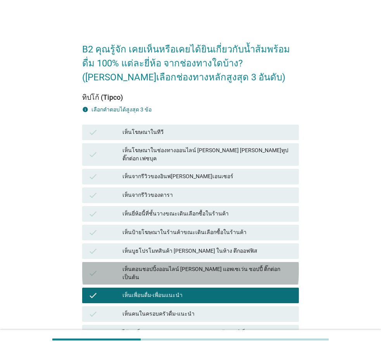
click at [204, 262] on div "check เห็นตอนชอปปิ้งออนไลน์ [PERSON_NAME] แอพเซเว่น ชอปปี้ ติ๊กต่อก เป็นต้น" at bounding box center [190, 273] width 217 height 22
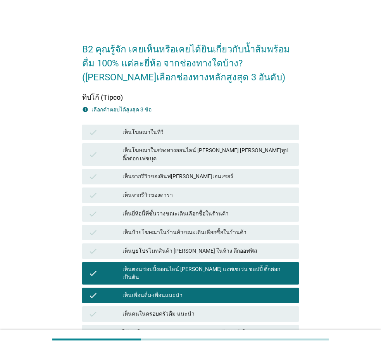
click at [204, 231] on div "check เห็นป้ายโฆษณาในร้านค้าขณะเดินเลือกซื้อในร้านค้า" at bounding box center [190, 233] width 217 height 16
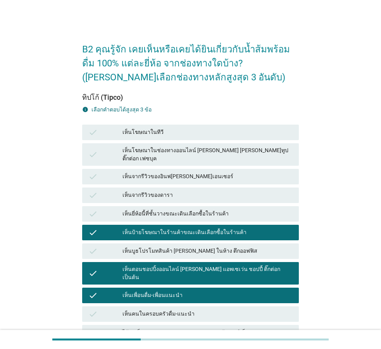
scroll to position [117, 0]
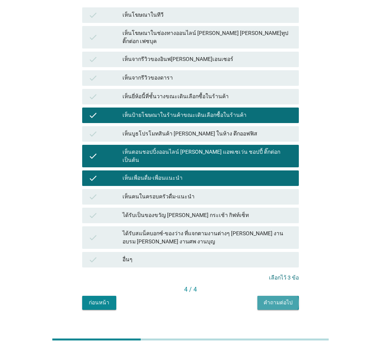
click at [273, 298] on div "คำถามต่อไป" at bounding box center [278, 302] width 29 height 8
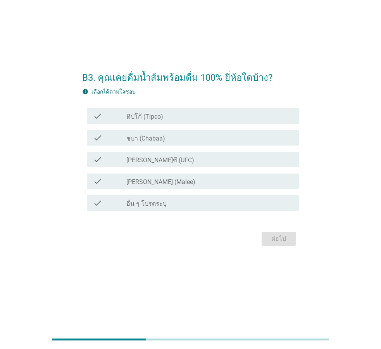
scroll to position [0, 0]
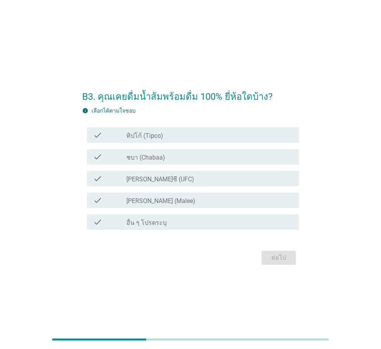
click at [173, 133] on div "check_box_outline_blank ทิปโก้ (Tipco)" at bounding box center [209, 134] width 166 height 9
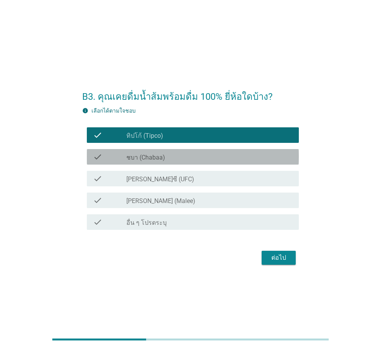
click at [168, 152] on div "check_box_outline_blank ชบา (Chabaa)" at bounding box center [209, 156] width 166 height 9
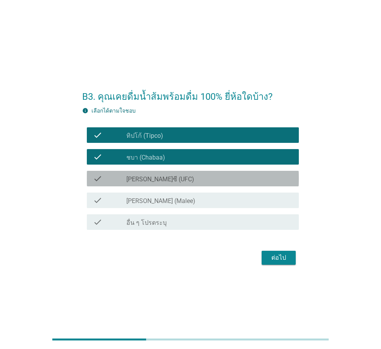
click at [162, 180] on div "check_box_outline_blank [PERSON_NAME]ซี (UFC)" at bounding box center [209, 178] width 166 height 9
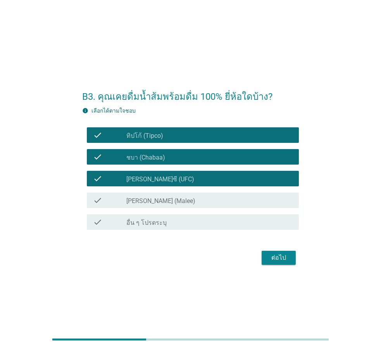
click at [161, 201] on div "check_box_outline_blank [PERSON_NAME] (Malee)" at bounding box center [209, 199] width 166 height 9
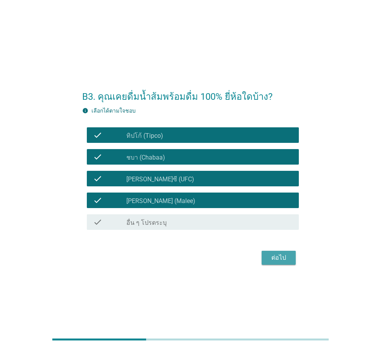
click at [269, 259] on div "ต่อไป" at bounding box center [279, 257] width 22 height 9
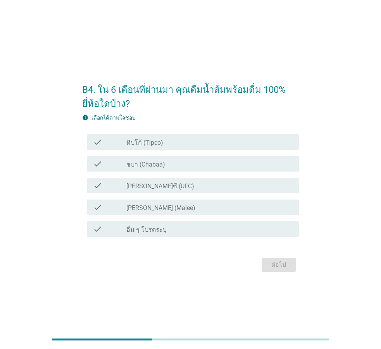
click at [196, 141] on div "check_box_outline_blank ทิปโก้ (Tipco)" at bounding box center [209, 141] width 166 height 9
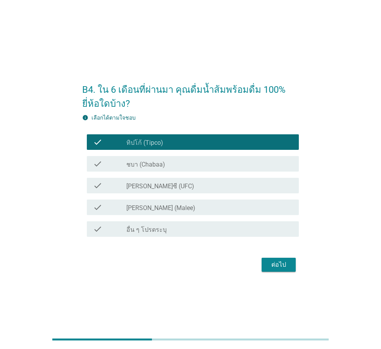
click at [188, 166] on div "check_box_outline_blank ชบา (Chabaa)" at bounding box center [209, 163] width 166 height 9
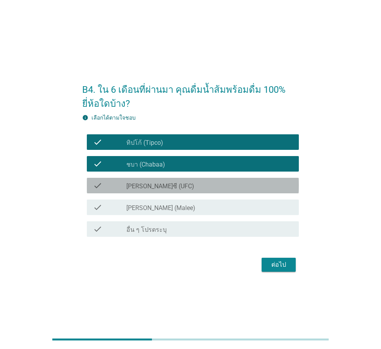
click at [189, 187] on div "check_box_outline_blank [PERSON_NAME]ซี (UFC)" at bounding box center [209, 185] width 166 height 9
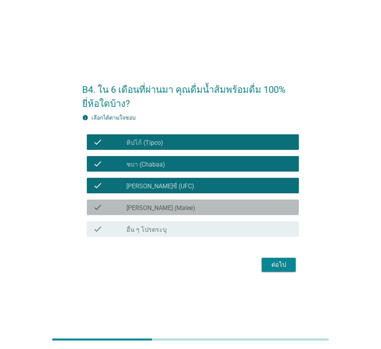
click at [191, 207] on div "check_box_outline_blank [PERSON_NAME] (Malee)" at bounding box center [209, 206] width 166 height 9
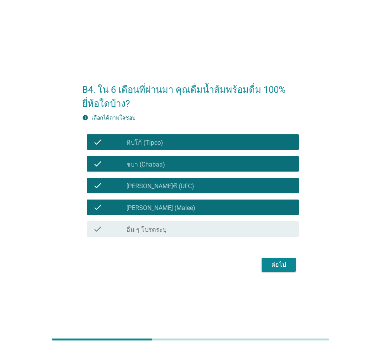
click at [273, 266] on div "ต่อไป" at bounding box center [279, 264] width 22 height 9
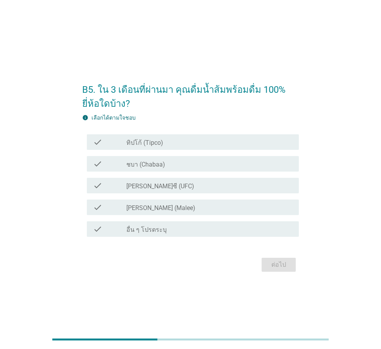
click at [180, 143] on div "check_box_outline_blank ทิปโก้ (Tipco)" at bounding box center [209, 141] width 166 height 9
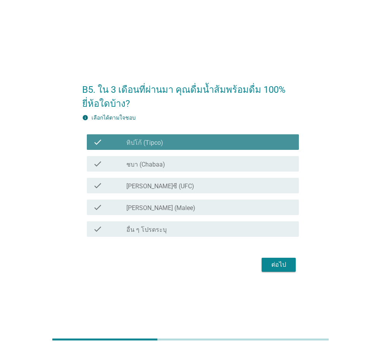
click at [188, 169] on div "check check_box_outline_blank ชบา (Chabaa)" at bounding box center [193, 164] width 212 height 16
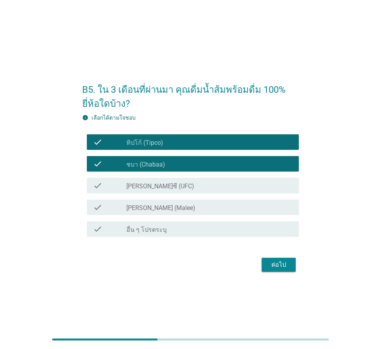
drag, startPoint x: 191, startPoint y: 189, endPoint x: 192, endPoint y: 197, distance: 8.6
click at [192, 190] on div "check check_box_outline_blank [PERSON_NAME]ซี (UFC)" at bounding box center [193, 186] width 212 height 16
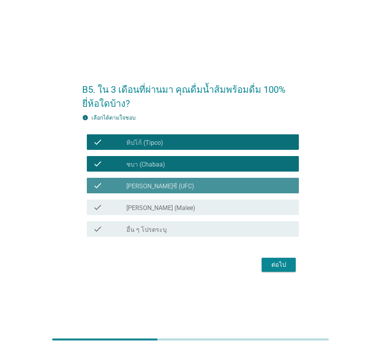
click at [193, 209] on div "check_box_outline_blank [PERSON_NAME] (Malee)" at bounding box center [209, 206] width 166 height 9
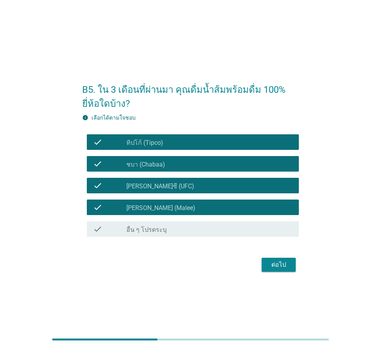
click at [269, 261] on div "ต่อไป" at bounding box center [279, 264] width 22 height 9
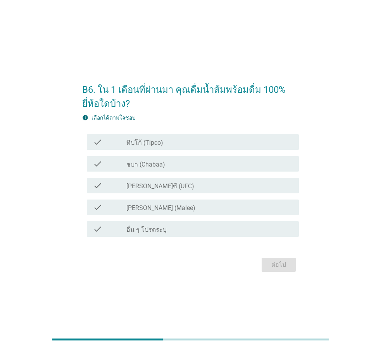
click at [184, 150] on div "check check_box_outline_blank ทิปโก้ (Tipco)" at bounding box center [190, 142] width 217 height 22
drag, startPoint x: 185, startPoint y: 141, endPoint x: 182, endPoint y: 154, distance: 12.7
click at [185, 143] on div "check_box_outline_blank ทิปโก้ (Tipco)" at bounding box center [209, 141] width 166 height 9
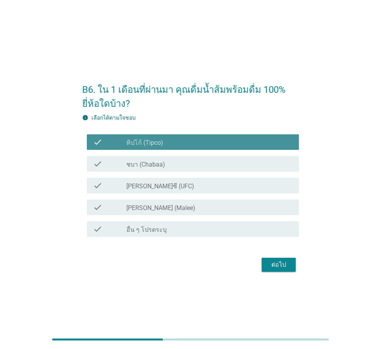
click at [180, 165] on div "check_box_outline_blank ชบา (Chabaa)" at bounding box center [209, 163] width 166 height 9
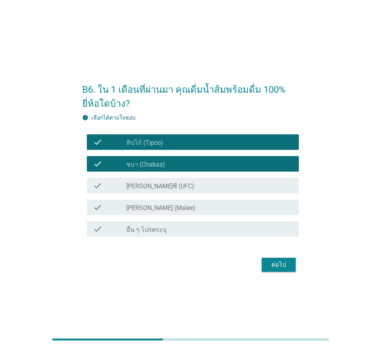
click at [174, 189] on div "check_box_outline_blank [PERSON_NAME]ซี (UFC)" at bounding box center [209, 185] width 166 height 9
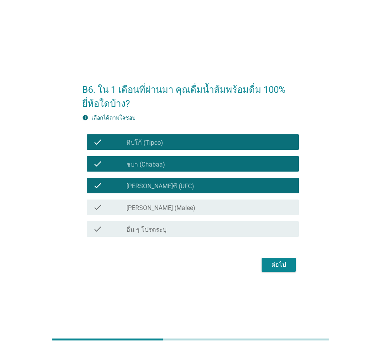
click at [177, 212] on div "check check_box_outline_blank [PERSON_NAME] (Malee)" at bounding box center [193, 207] width 212 height 16
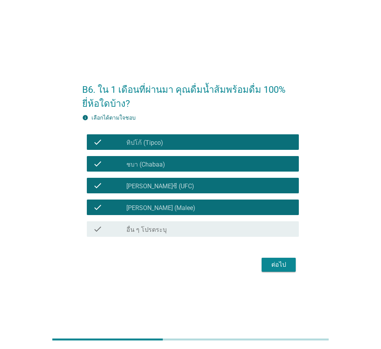
click at [278, 257] on div "ต่อไป" at bounding box center [190, 264] width 217 height 19
click at [281, 261] on div "ต่อไป" at bounding box center [279, 264] width 22 height 9
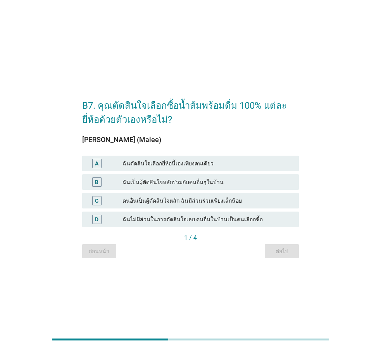
click at [216, 161] on div "ฉันตัดสินใจเลือกยี่ห้อนี้เองเพียงคนเดียว" at bounding box center [208, 163] width 170 height 9
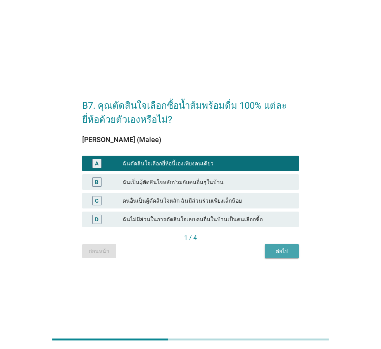
click at [285, 251] on div "ต่อไป" at bounding box center [282, 251] width 22 height 8
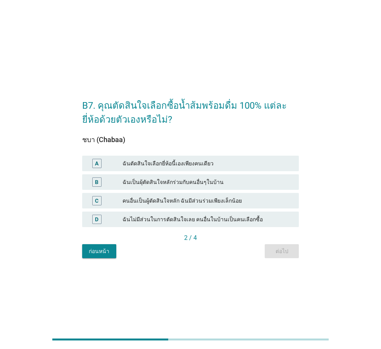
click at [226, 164] on div "ฉันตัดสินใจเลือกยี่ห้อนี้เองเพียงคนเดียว" at bounding box center [208, 163] width 170 height 9
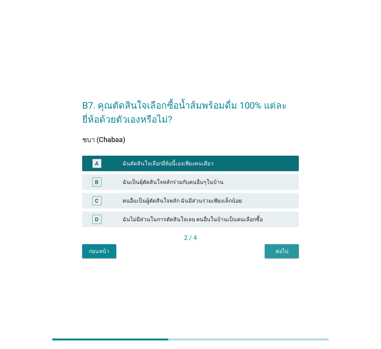
click at [282, 248] on div "ต่อไป" at bounding box center [282, 251] width 22 height 8
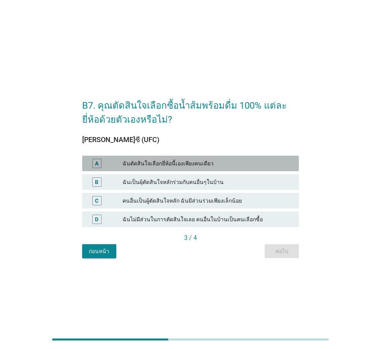
click at [220, 162] on div "ฉันตัดสินใจเลือกยี่ห้อนี้เองเพียงคนเดียว" at bounding box center [208, 163] width 170 height 9
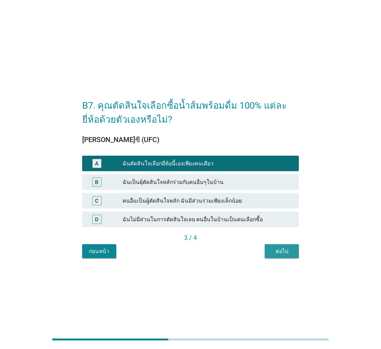
click at [275, 247] on button "ต่อไป" at bounding box center [282, 251] width 34 height 14
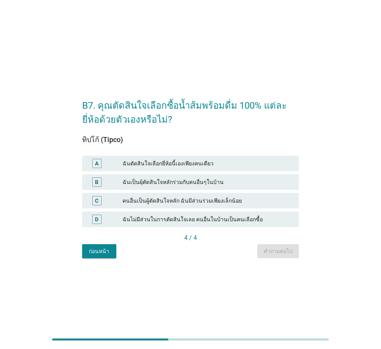
click at [236, 166] on div "ฉันตัดสินใจเลือกยี่ห้อนี้เองเพียงคนเดียว" at bounding box center [208, 163] width 170 height 9
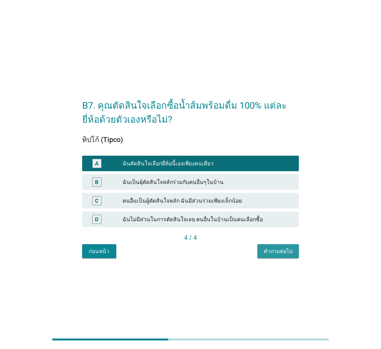
click at [283, 252] on div "คำถามต่อไป" at bounding box center [278, 251] width 29 height 8
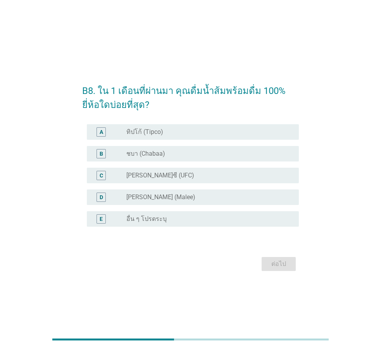
click at [173, 132] on div "radio_button_unchecked ทิปโก้ (Tipco)" at bounding box center [206, 132] width 160 height 8
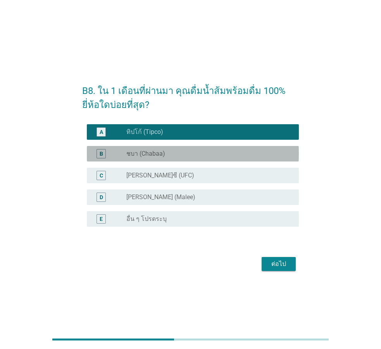
click at [177, 146] on div "B radio_button_unchecked ชบา (Chabaa)" at bounding box center [193, 154] width 212 height 16
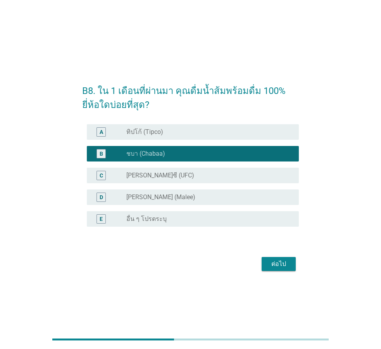
click at [175, 195] on div "radio_button_unchecked [PERSON_NAME] (Malee)" at bounding box center [206, 197] width 160 height 8
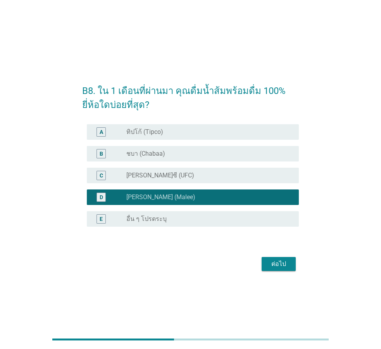
click at [275, 264] on div "ต่อไป" at bounding box center [279, 263] width 22 height 9
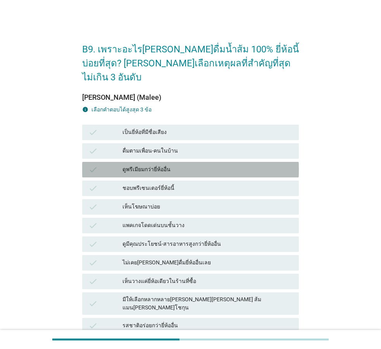
click at [169, 165] on div "ดูพรีเมียมกว่ายี่ห้ออื่น" at bounding box center [208, 169] width 170 height 9
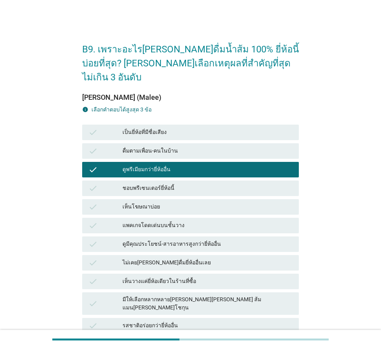
scroll to position [39, 0]
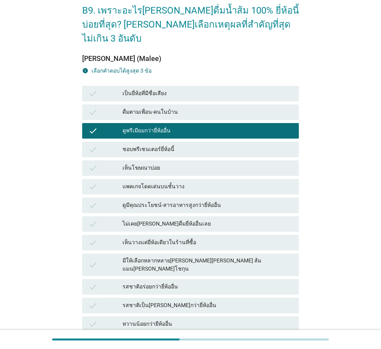
click at [176, 182] on div "แพคเกจโดดเด่นบนชั้นวาง" at bounding box center [208, 186] width 170 height 9
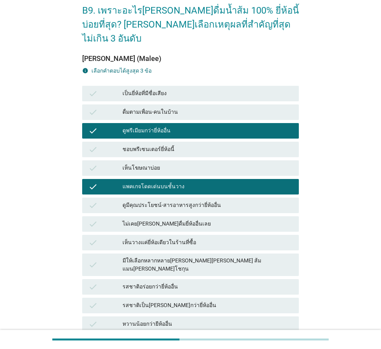
click at [180, 200] on div "ดูมีคุณประโยชน์-สารอาหารสูงกว่ายี่ห้ออื่น" at bounding box center [208, 204] width 170 height 9
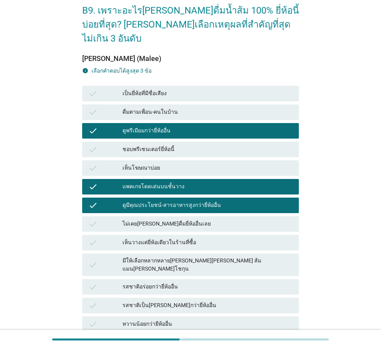
scroll to position [226, 0]
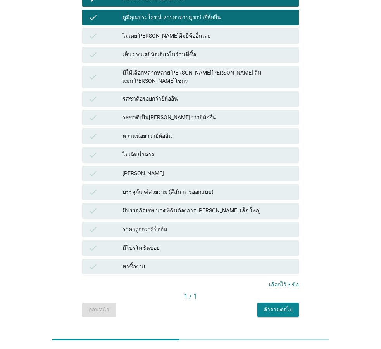
click at [270, 305] on div "คำถามต่อไป" at bounding box center [278, 309] width 29 height 8
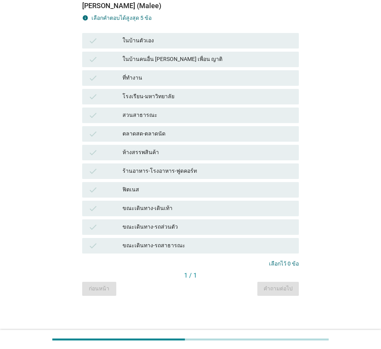
scroll to position [0, 0]
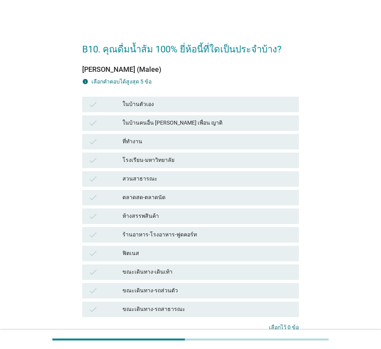
click at [186, 102] on div "ในบ้านตัวเอง" at bounding box center [208, 104] width 170 height 9
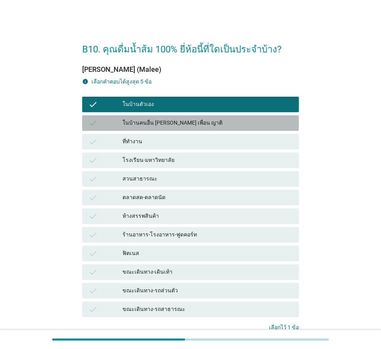
click at [180, 117] on div "check ในบ้านคนอื่น [PERSON_NAME] เพื่อน ญาติ" at bounding box center [190, 123] width 217 height 16
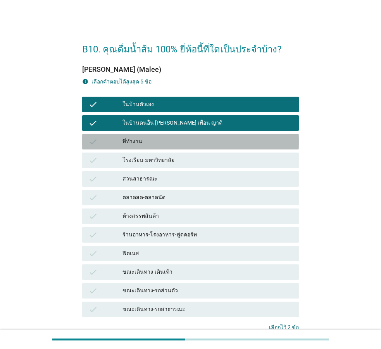
click at [156, 140] on div "ที่ทำงาน" at bounding box center [208, 141] width 170 height 9
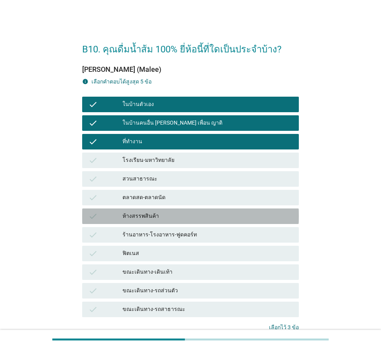
click at [163, 217] on div "ห้างสรรพสินค้า" at bounding box center [208, 215] width 170 height 9
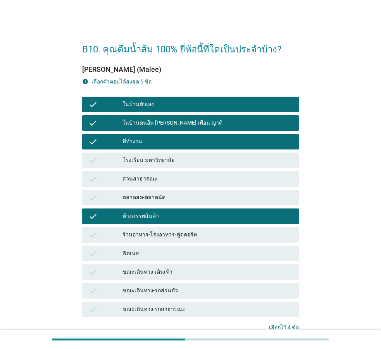
scroll to position [39, 0]
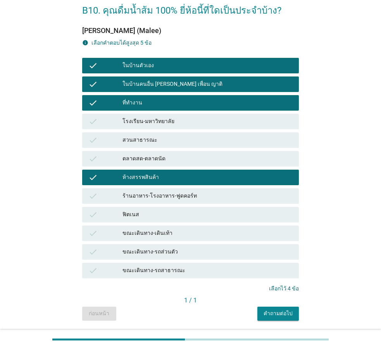
click at [178, 235] on div "ขณะเดินทาง-เดินเท้า" at bounding box center [208, 232] width 170 height 9
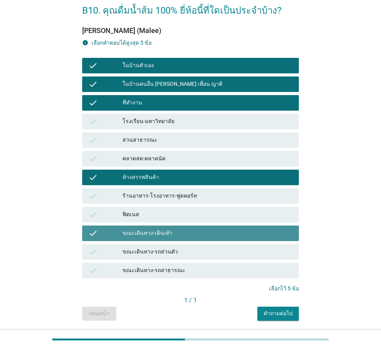
click at [184, 254] on div "ขณะเดินทาง-รถส่วนตัว" at bounding box center [208, 251] width 170 height 9
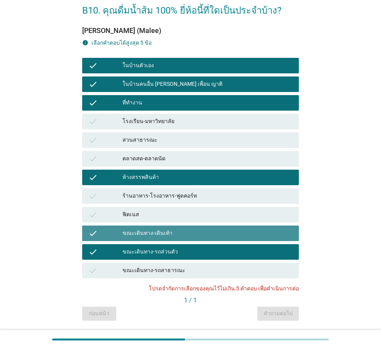
click at [181, 232] on div "ขณะเดินทาง-เดินเท้า" at bounding box center [208, 232] width 170 height 9
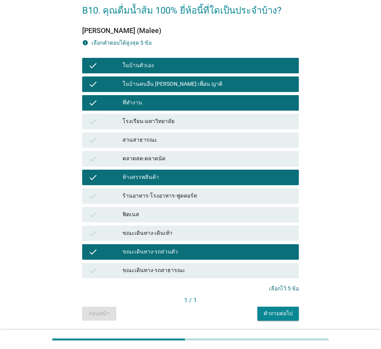
click at [275, 312] on div "คำถามต่อไป" at bounding box center [278, 313] width 29 height 8
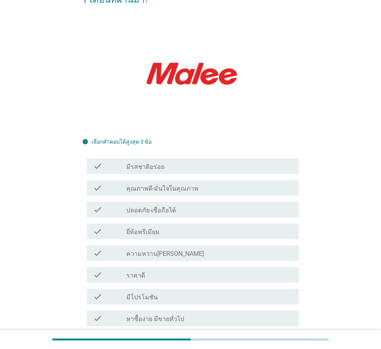
scroll to position [116, 0]
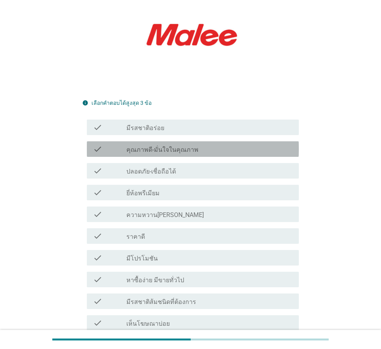
click at [176, 142] on div "check check_box_outline_blank คุณภาพดี-มั่นใจในคุณภาพ" at bounding box center [193, 149] width 212 height 16
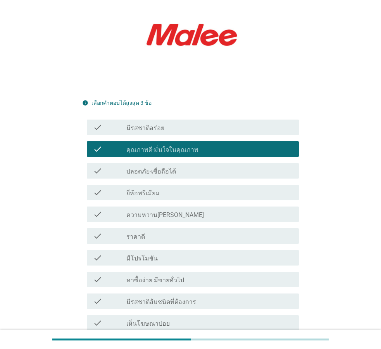
click at [177, 166] on div "check check_box_outline_blank ปลอดภัย-เชื่อถือได้" at bounding box center [190, 171] width 217 height 22
click at [176, 188] on div "check_box_outline_blank ยี่ห้อพรีเมียม" at bounding box center [209, 192] width 166 height 9
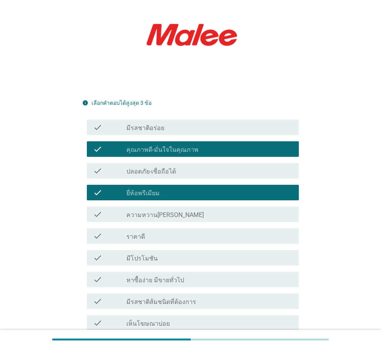
drag, startPoint x: 172, startPoint y: 108, endPoint x: 172, endPoint y: 116, distance: 8.2
click at [172, 119] on div "check check_box_outline_blank มีรสชาติอร่อย" at bounding box center [193, 127] width 212 height 16
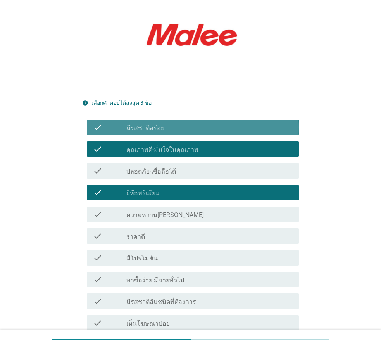
scroll to position [230, 0]
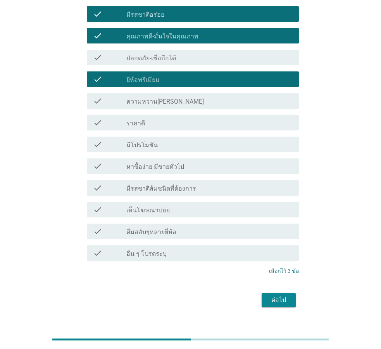
click at [279, 295] on div "ต่อไป" at bounding box center [279, 299] width 22 height 9
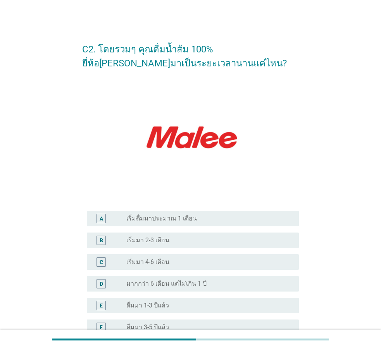
scroll to position [130, 0]
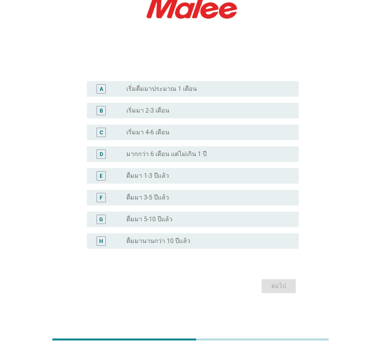
click at [192, 201] on div "radio_button_unchecked ดื่มมา 3-5 ปีแล้ว" at bounding box center [206, 197] width 160 height 8
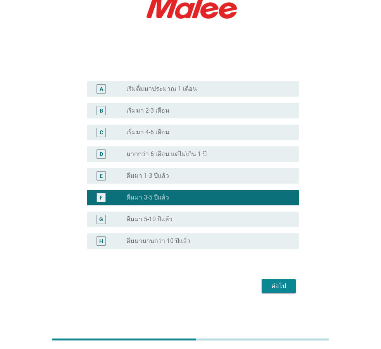
click at [281, 284] on div "ต่อไป" at bounding box center [279, 285] width 22 height 9
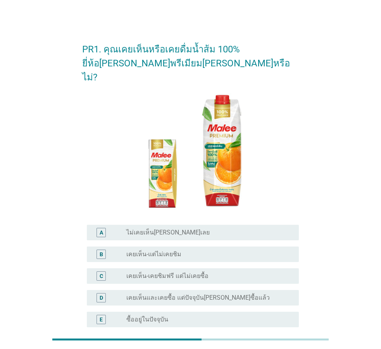
scroll to position [64, 0]
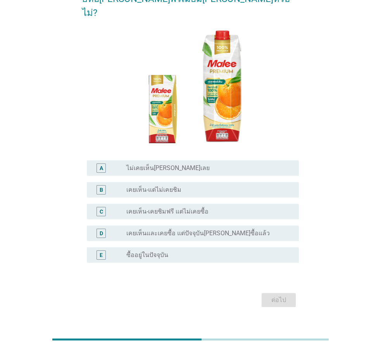
click at [187, 251] on div "radio_button_unchecked ซื้ออยู่ในปัจจุบัน" at bounding box center [206, 255] width 160 height 8
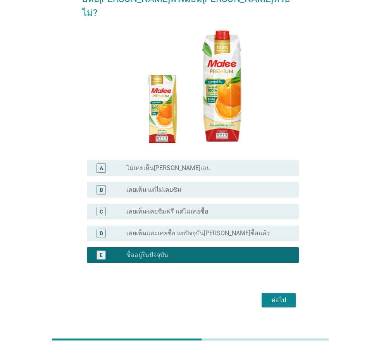
click at [271, 295] on div "ต่อไป" at bounding box center [279, 299] width 22 height 9
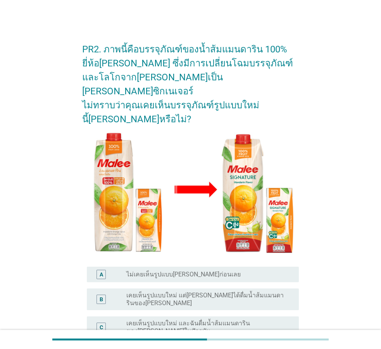
scroll to position [78, 0]
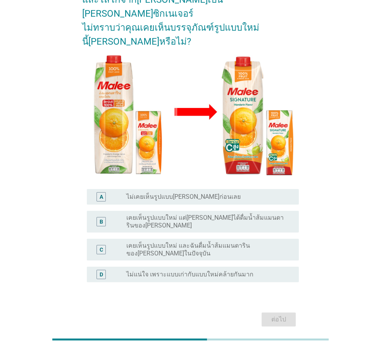
click at [204, 242] on label "เคยเห็นรูปแบบใหม่ และฉันดื่มน้ำส้มแมนดารินของ[PERSON_NAME]ในปัจจุบัน" at bounding box center [206, 250] width 160 height 16
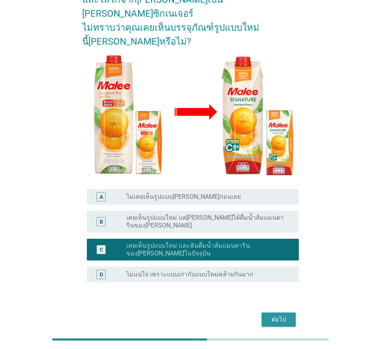
click at [277, 314] on div "ต่อไป" at bounding box center [279, 318] width 22 height 9
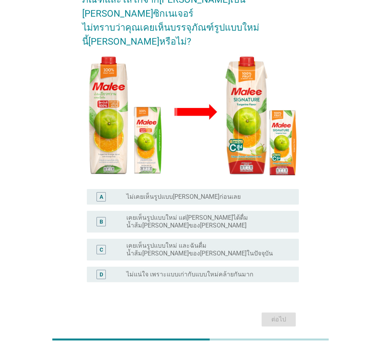
click at [195, 242] on label "เคยเห็นรูปแบบใหม่ และฉันดื่มน้ำส้ม[PERSON_NAME]ของ[PERSON_NAME]ในปัจจุบัน" at bounding box center [206, 250] width 160 height 16
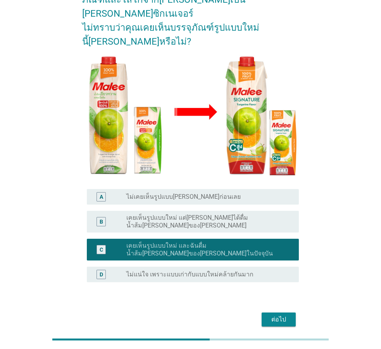
click at [278, 314] on div "ต่อไป" at bounding box center [279, 318] width 22 height 9
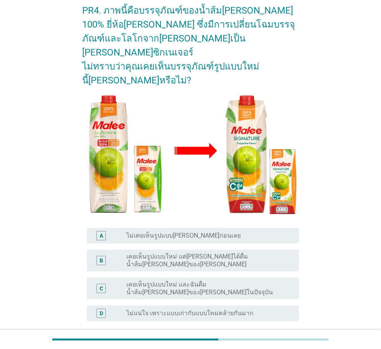
scroll to position [91, 0]
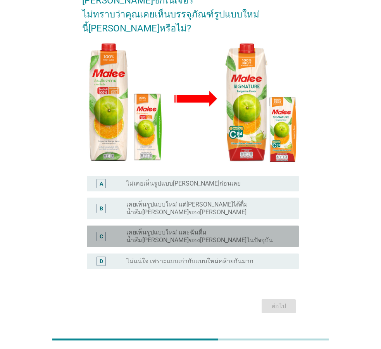
click at [194, 228] on label "เคยเห็นรูปแบบใหม่ และฉันดื่มน้ำส้ม[PERSON_NAME]ของ[PERSON_NAME]ในปัจจุบัน" at bounding box center [206, 236] width 160 height 16
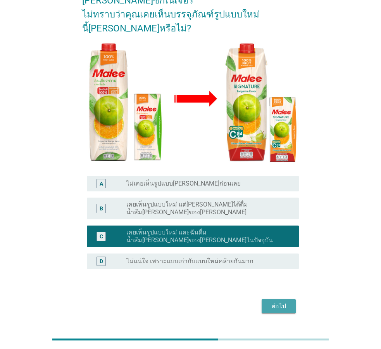
click at [280, 301] on div "ต่อไป" at bounding box center [279, 305] width 22 height 9
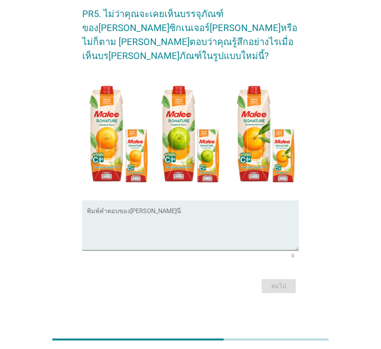
scroll to position [0, 0]
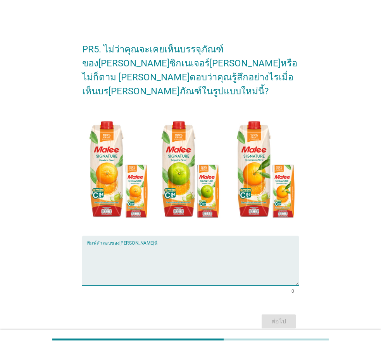
click at [192, 248] on textarea "พิมพ์คำตอบของคุณ ที่นี่" at bounding box center [193, 265] width 212 height 41
type textarea "สีสันสะดุดตา"
click at [284, 316] on div "ต่อไป" at bounding box center [279, 320] width 22 height 9
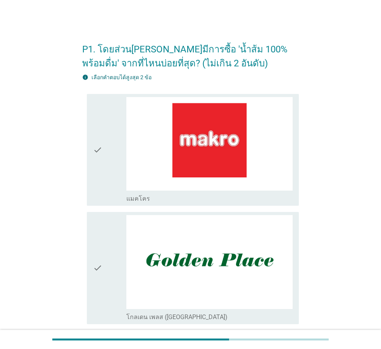
click at [111, 178] on div "check" at bounding box center [109, 150] width 33 height 106
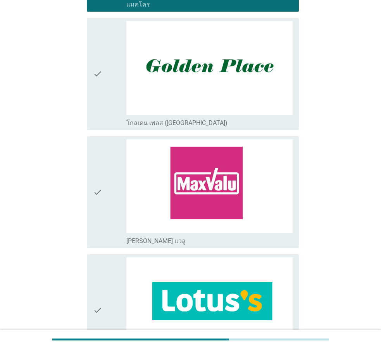
scroll to position [310, 0]
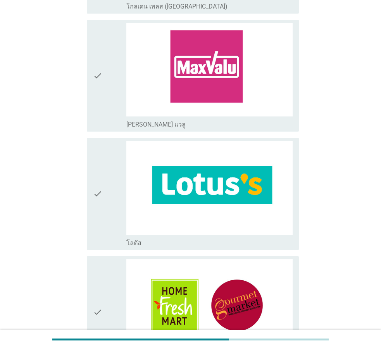
click at [92, 88] on div "check check_box_outline_blank [PERSON_NAME] แวลู" at bounding box center [193, 76] width 212 height 112
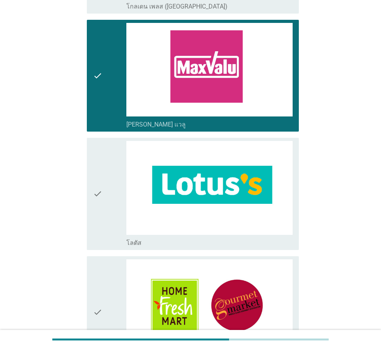
scroll to position [388, 0]
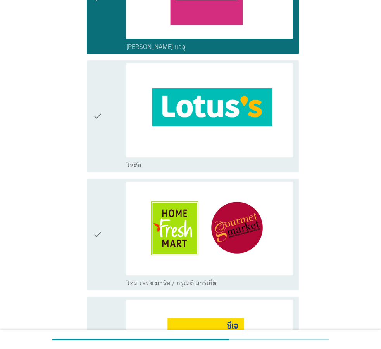
click at [99, 117] on icon "check" at bounding box center [97, 116] width 9 height 106
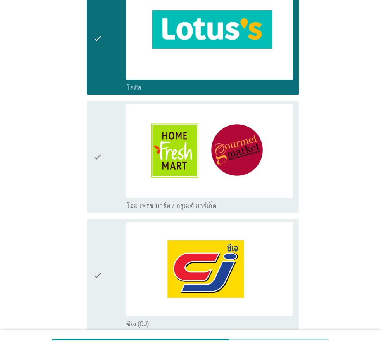
scroll to position [582, 0]
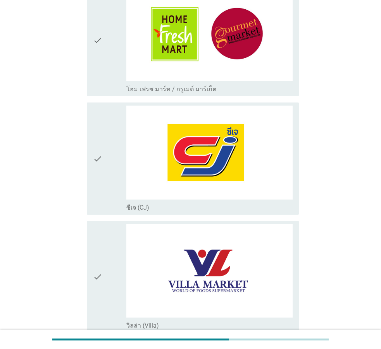
click at [111, 73] on div "check" at bounding box center [109, 41] width 33 height 106
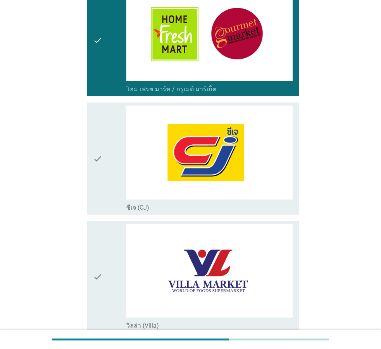
click at [96, 171] on icon "check" at bounding box center [97, 158] width 9 height 106
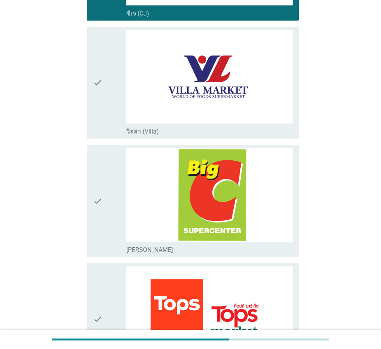
click at [109, 194] on div "check" at bounding box center [109, 201] width 33 height 106
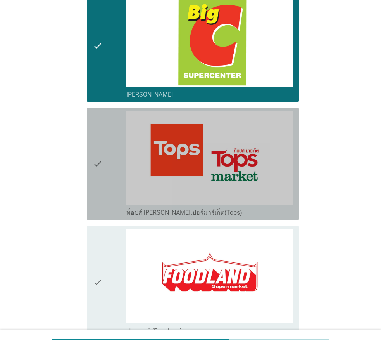
click at [104, 183] on div "check" at bounding box center [109, 164] width 33 height 106
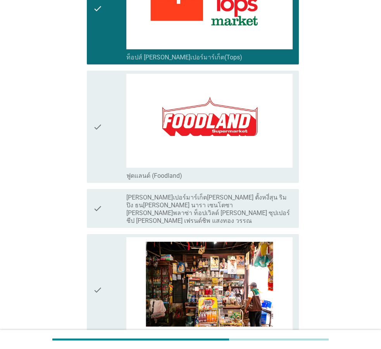
click at [104, 146] on div "check" at bounding box center [109, 127] width 33 height 106
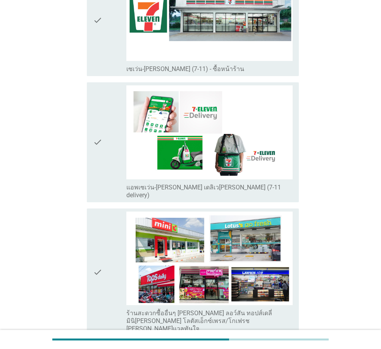
scroll to position [1629, 0]
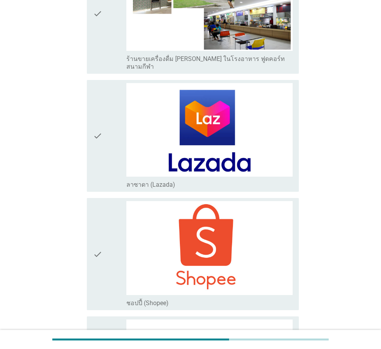
click at [103, 201] on div "check" at bounding box center [109, 254] width 33 height 106
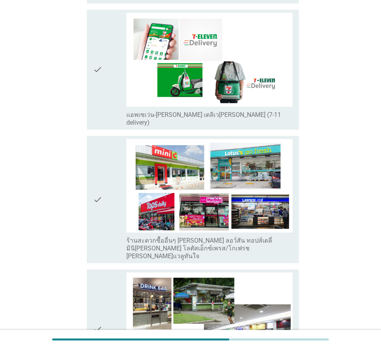
scroll to position [1779, 0]
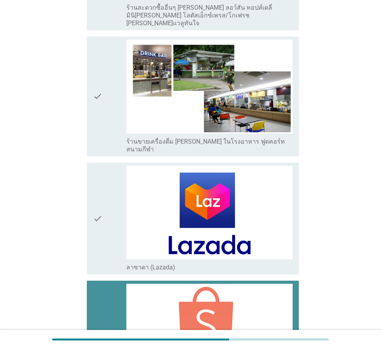
click at [119, 283] on div "check" at bounding box center [109, 336] width 33 height 106
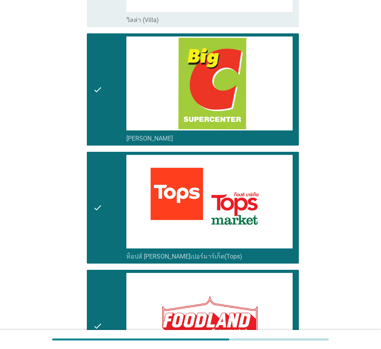
scroll to position [926, 0]
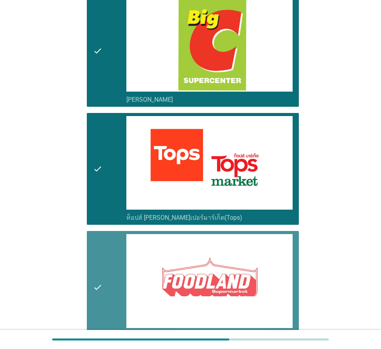
click at [107, 258] on div "check" at bounding box center [109, 287] width 33 height 106
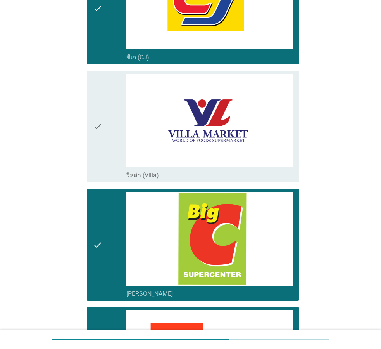
scroll to position [615, 0]
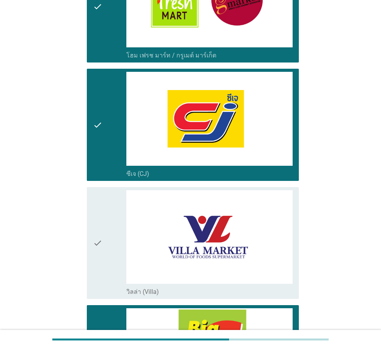
click at [100, 142] on icon "check" at bounding box center [97, 125] width 9 height 106
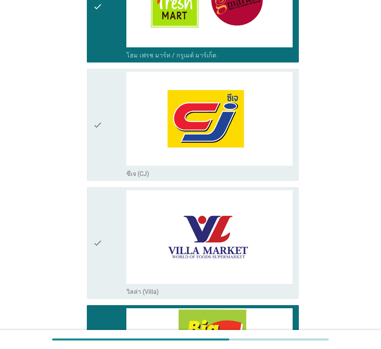
click at [105, 52] on div "check" at bounding box center [109, 7] width 33 height 106
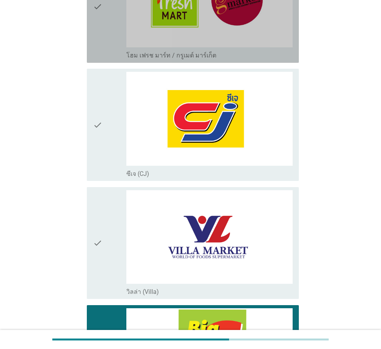
scroll to position [460, 0]
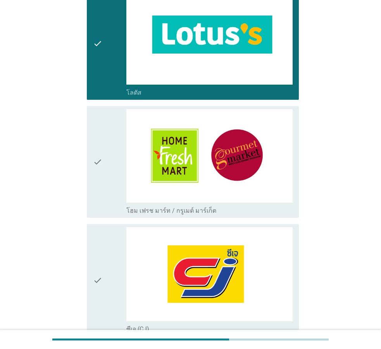
click at [97, 66] on icon "check" at bounding box center [97, 44] width 9 height 106
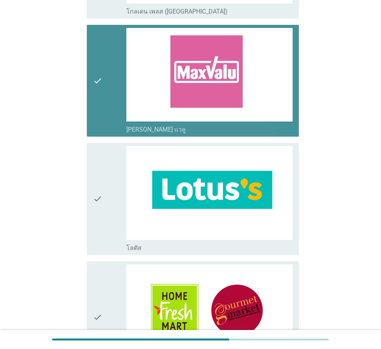
click at [110, 99] on div "check" at bounding box center [109, 81] width 33 height 106
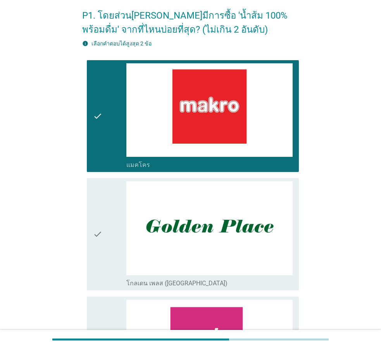
click at [107, 111] on div "check" at bounding box center [109, 116] width 33 height 106
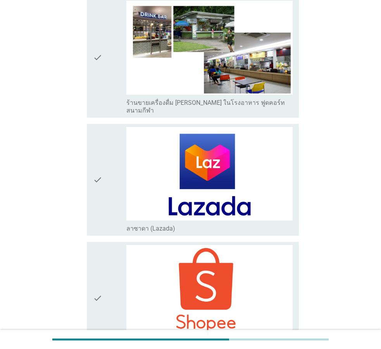
scroll to position [2011, 0]
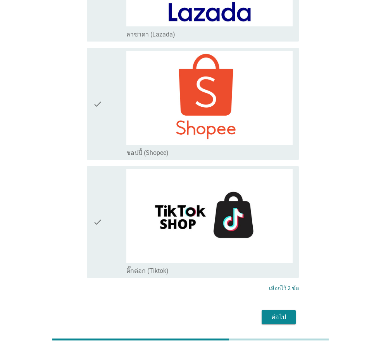
click at [279, 312] on div "ต่อไป" at bounding box center [279, 316] width 22 height 9
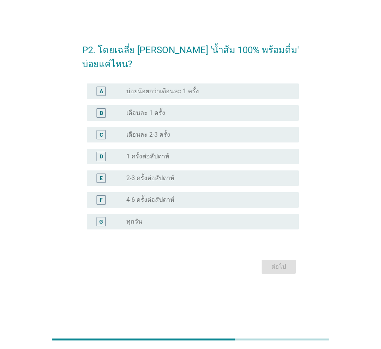
scroll to position [0, 0]
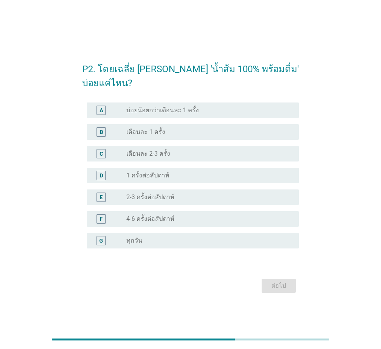
click at [216, 238] on div "radio_button_unchecked ทุกวัน" at bounding box center [206, 241] width 160 height 8
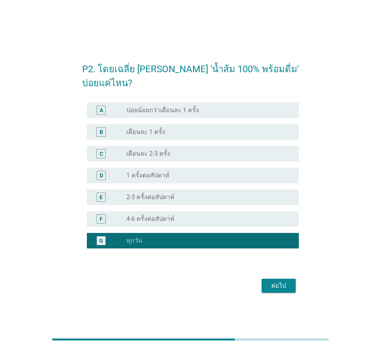
click at [286, 283] on div "ต่อไป" at bounding box center [279, 285] width 22 height 9
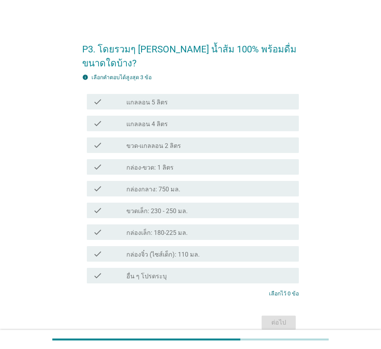
click at [171, 142] on label "ขวด-แกลลอน 2 ลิตร" at bounding box center [153, 146] width 55 height 8
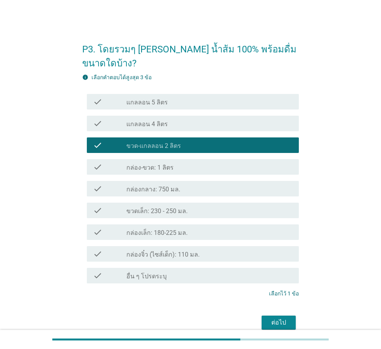
click at [172, 162] on div "check_box_outline_blank กล่อง-ขวด: 1 ลิตร" at bounding box center [209, 166] width 166 height 9
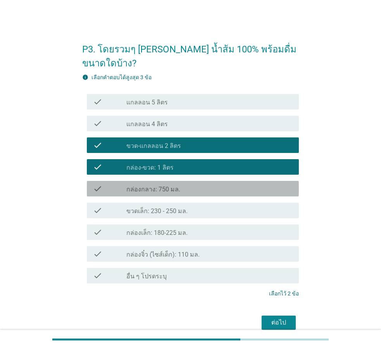
click at [177, 185] on label "กล่องกลาง: 750 มล." at bounding box center [153, 189] width 54 height 8
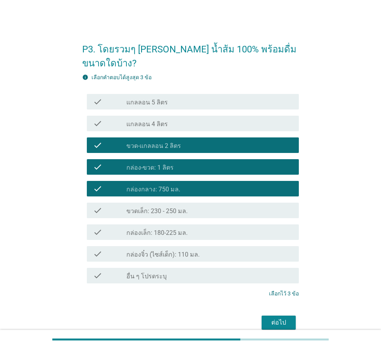
click at [184, 229] on label "กล่องเล็ก: 180-225 มล." at bounding box center [156, 233] width 61 height 8
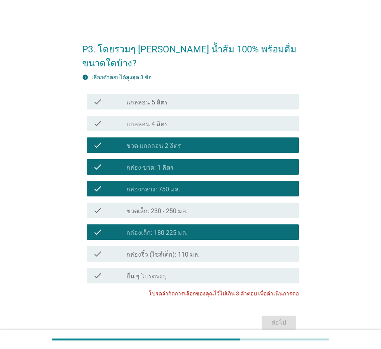
click at [204, 224] on div "check check_box กล่องเล็ก: 180-225 มล." at bounding box center [193, 232] width 212 height 16
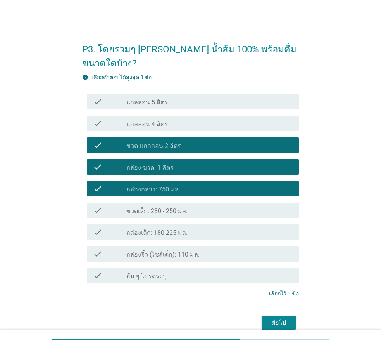
click at [287, 318] on div "ต่อไป" at bounding box center [279, 322] width 22 height 9
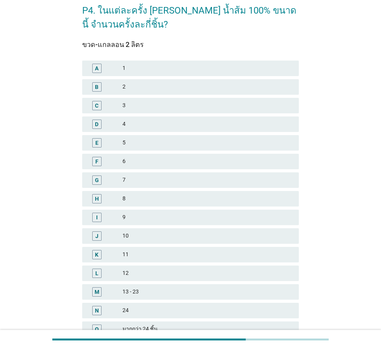
scroll to position [78, 0]
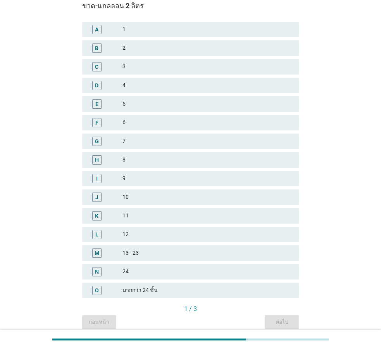
click at [157, 122] on div "6" at bounding box center [208, 122] width 170 height 9
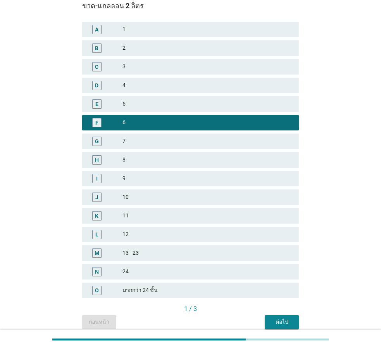
click at [283, 323] on div "ต่อไป" at bounding box center [282, 322] width 22 height 8
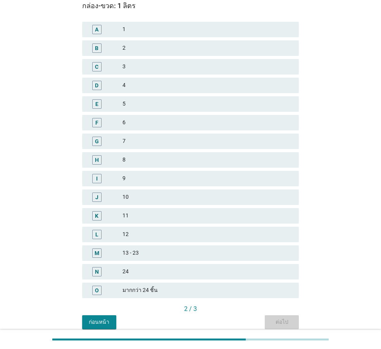
scroll to position [0, 0]
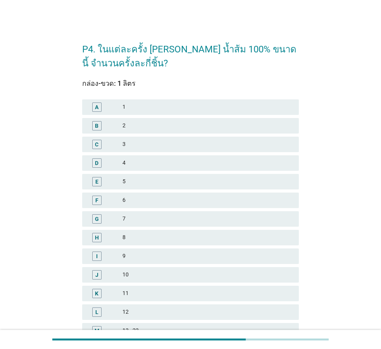
click at [157, 217] on div "7" at bounding box center [208, 218] width 170 height 9
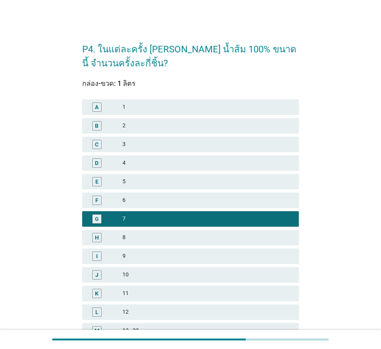
scroll to position [111, 0]
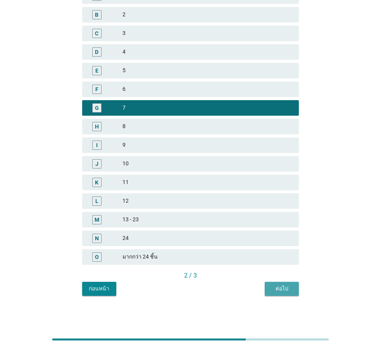
click at [280, 290] on div "ต่อไป" at bounding box center [282, 288] width 22 height 8
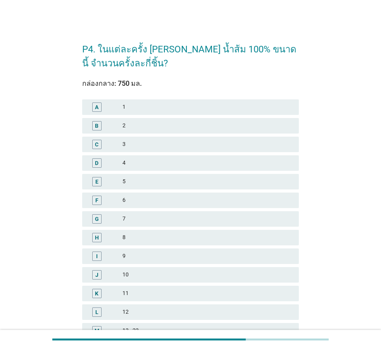
click at [141, 178] on div "5" at bounding box center [208, 181] width 170 height 9
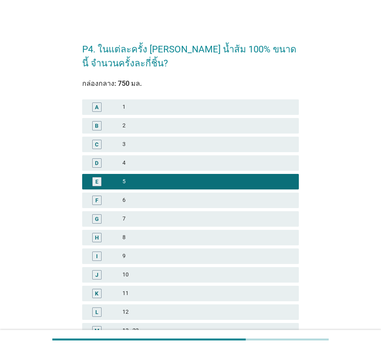
scroll to position [111, 0]
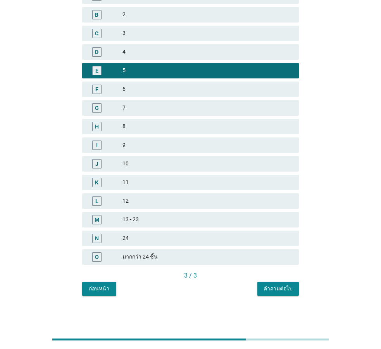
click at [285, 287] on div "คำถามต่อไป" at bounding box center [278, 288] width 29 height 8
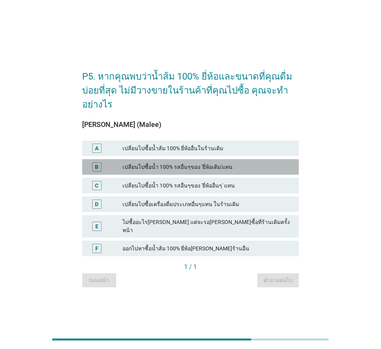
click at [245, 169] on div "เปลี่ยนไปซื้อน้ำ 100% รสอื่นๆของ 'ยี่ห้อเดิม'แทน" at bounding box center [208, 166] width 170 height 9
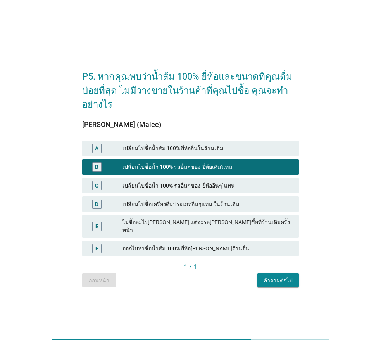
click at [285, 276] on div "คำถามต่อไป" at bounding box center [278, 280] width 29 height 8
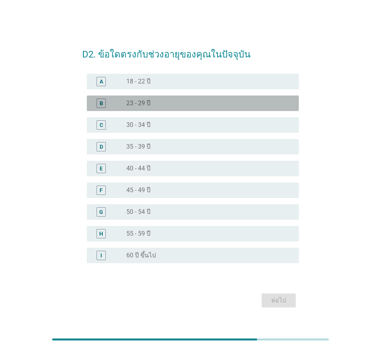
click at [169, 108] on div "B radio_button_unchecked 23 - 29 ปี" at bounding box center [193, 103] width 212 height 16
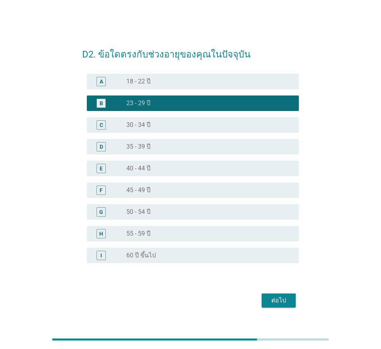
click at [283, 297] on div "ต่อไป" at bounding box center [279, 299] width 22 height 9
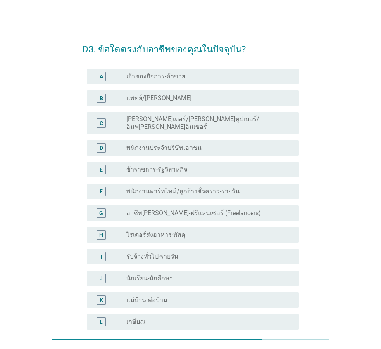
click at [194, 140] on div "D radio_button_unchecked พนักงานประจำบริษัทเอกชน" at bounding box center [193, 148] width 212 height 16
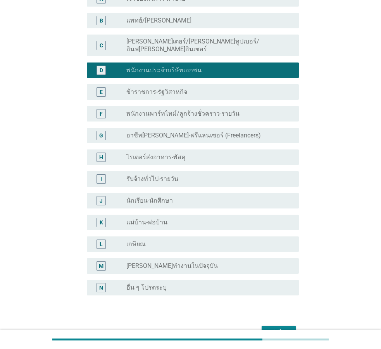
scroll to position [116, 0]
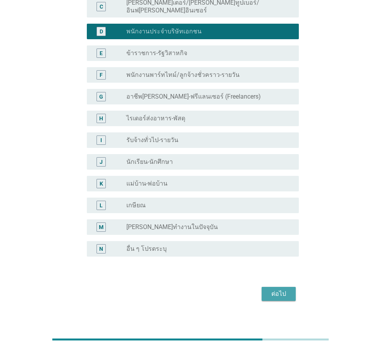
click at [277, 289] on div "ต่อไป" at bounding box center [279, 293] width 22 height 9
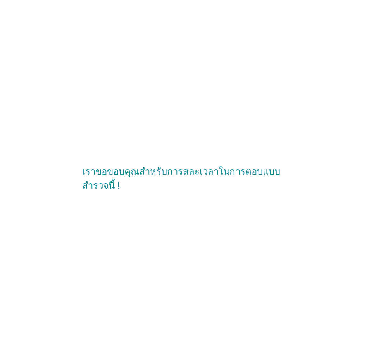
scroll to position [0, 0]
